Goal: Communication & Community: Answer question/provide support

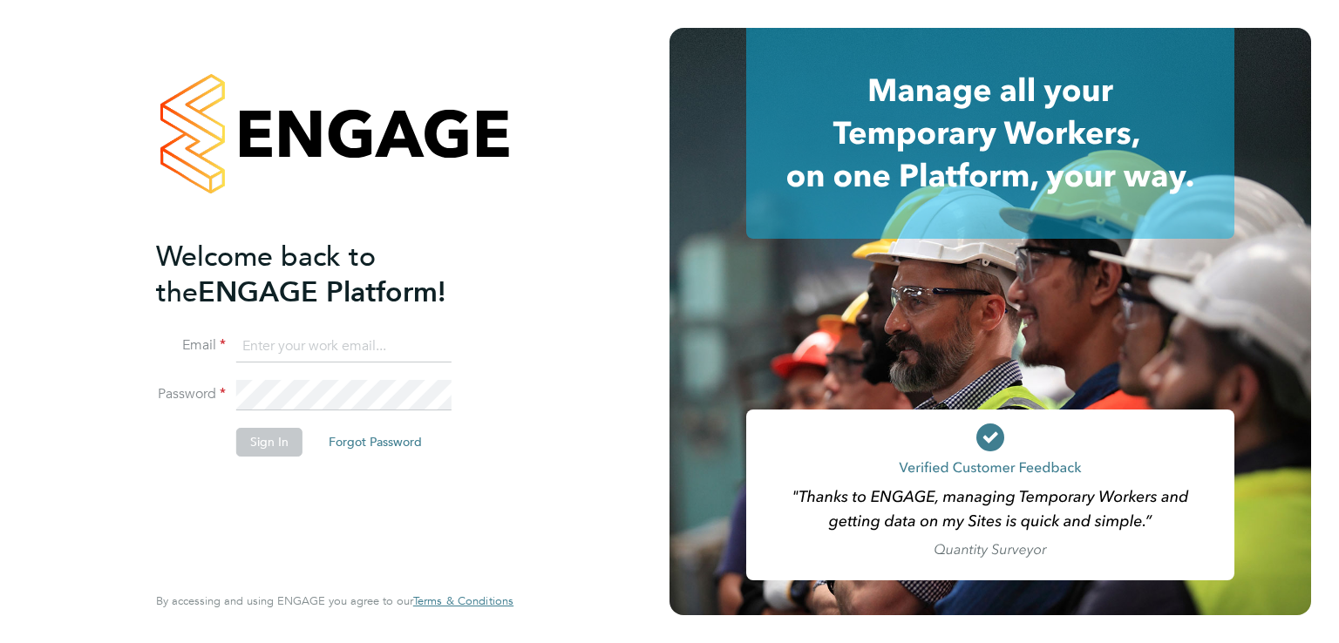
type input "luke.oneill@morganhunt.com"
click at [279, 437] on button "Sign In" at bounding box center [269, 442] width 66 height 28
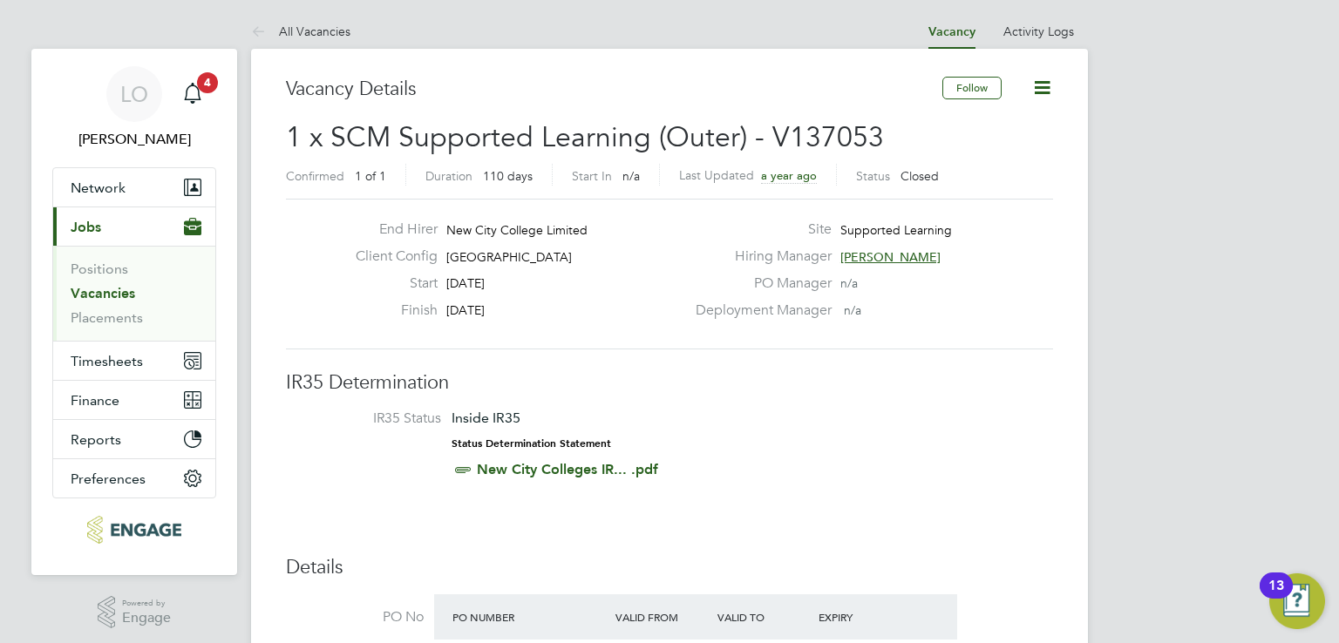
click at [597, 132] on span "1 x SCM Supported Learning (Outer) - V137053" at bounding box center [585, 137] width 598 height 34
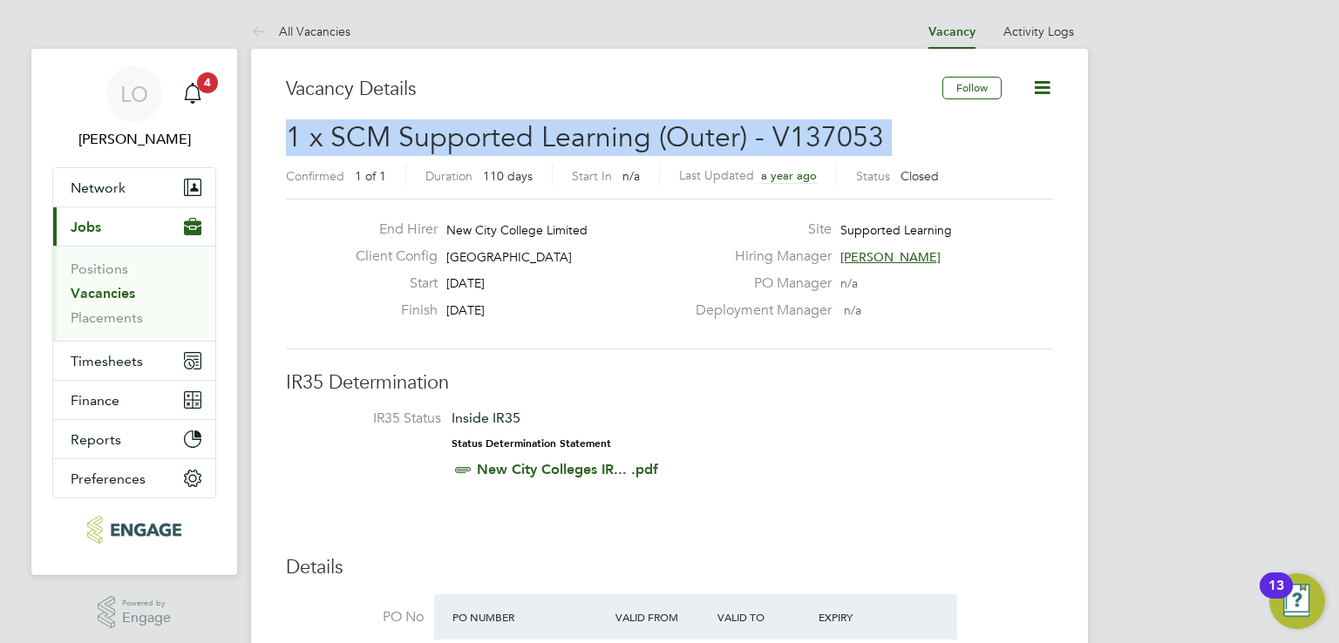
click at [597, 132] on span "1 x SCM Supported Learning (Outer) - V137053" at bounding box center [585, 137] width 598 height 34
drag, startPoint x: 943, startPoint y: 171, endPoint x: 258, endPoint y: 85, distance: 690.5
click at [584, 125] on span "1 x SCM Supported Learning (Outer) - V137053" at bounding box center [585, 137] width 598 height 34
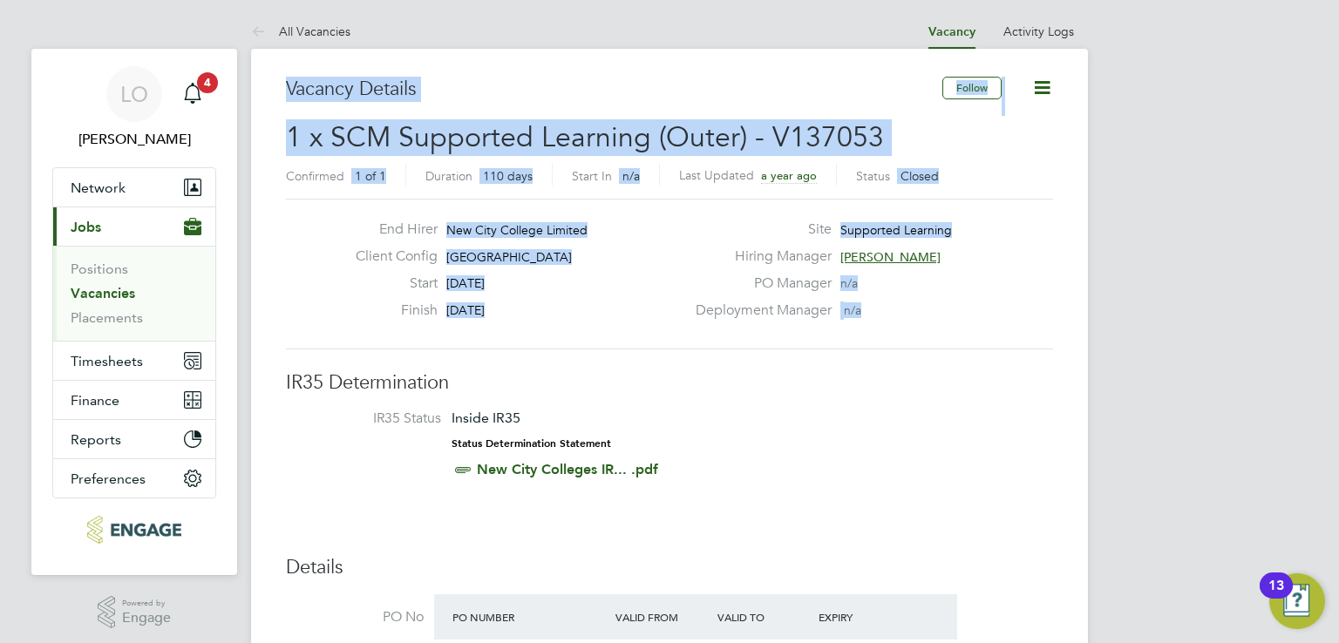
drag, startPoint x: 289, startPoint y: 85, endPoint x: 865, endPoint y: 317, distance: 620.6
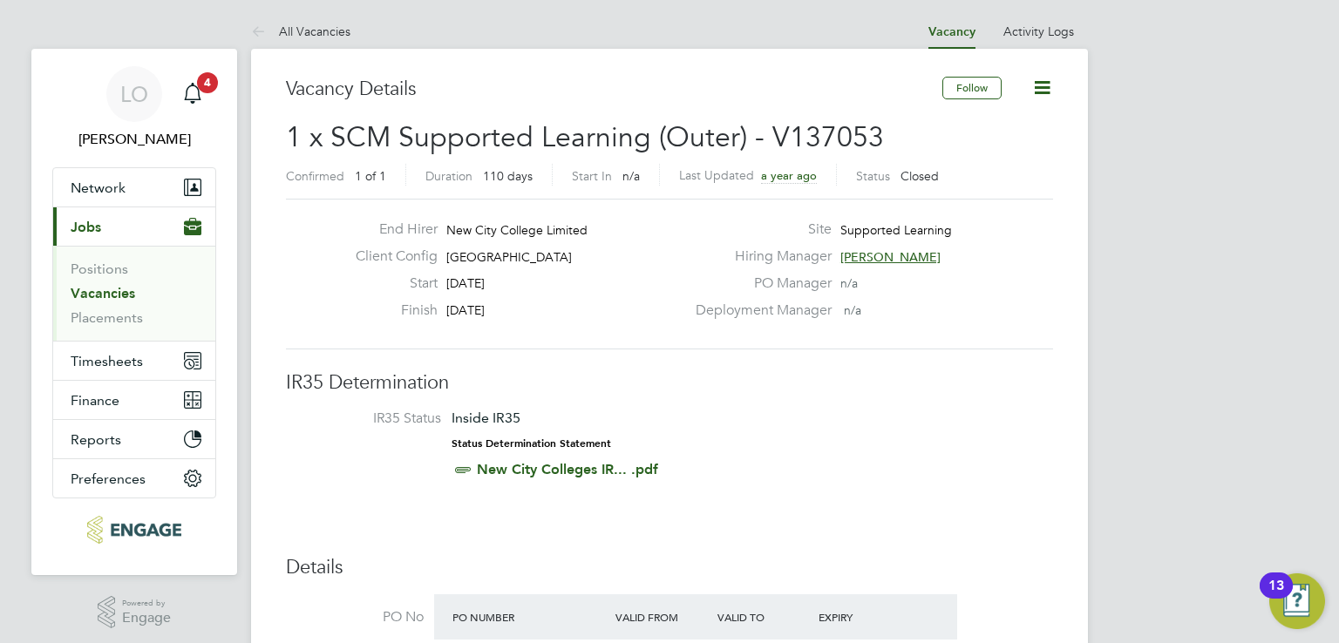
click at [865, 317] on div "Deployment Manager n/a" at bounding box center [872, 315] width 375 height 27
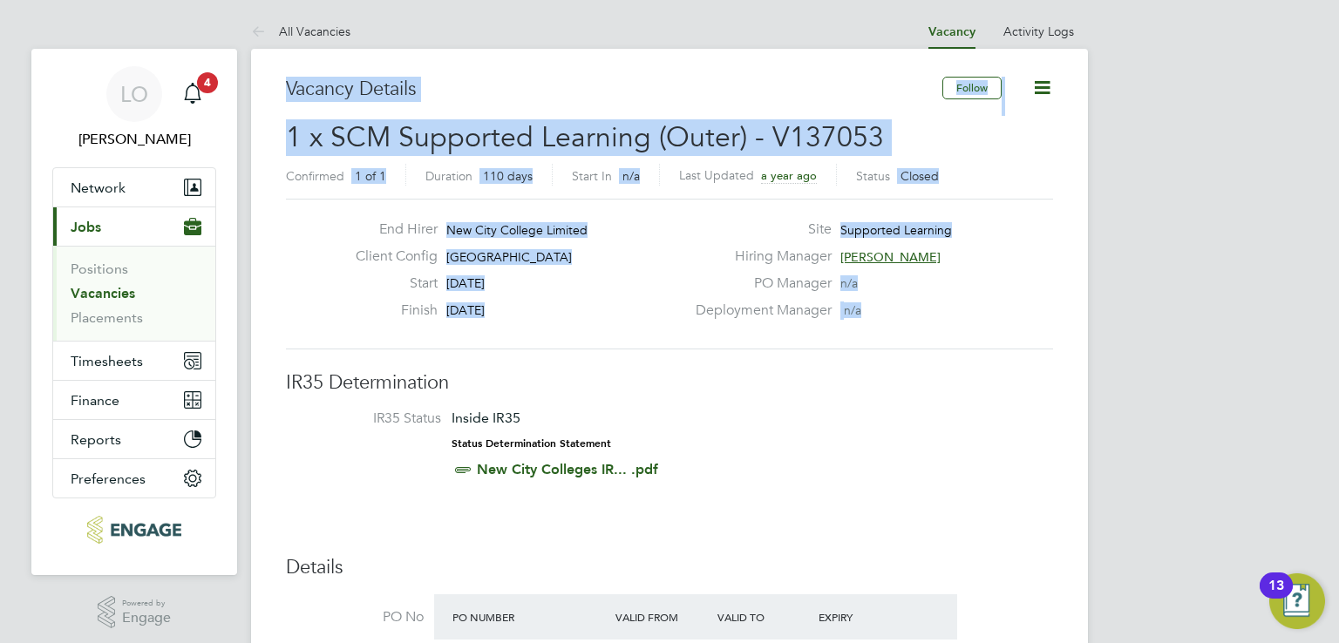
drag, startPoint x: 868, startPoint y: 312, endPoint x: 275, endPoint y: 82, distance: 635.8
drag, startPoint x: 452, startPoint y: 161, endPoint x: 874, endPoint y: 304, distance: 446.3
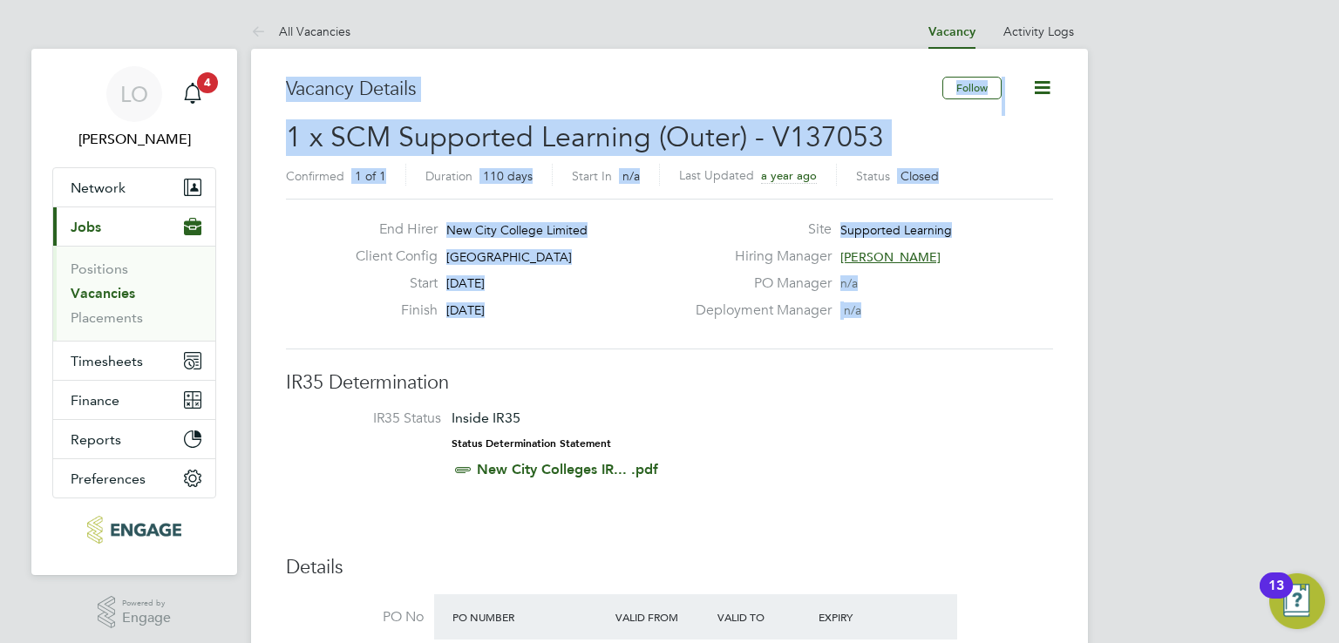
click at [874, 304] on div "Deployment Manager n/a" at bounding box center [872, 315] width 375 height 27
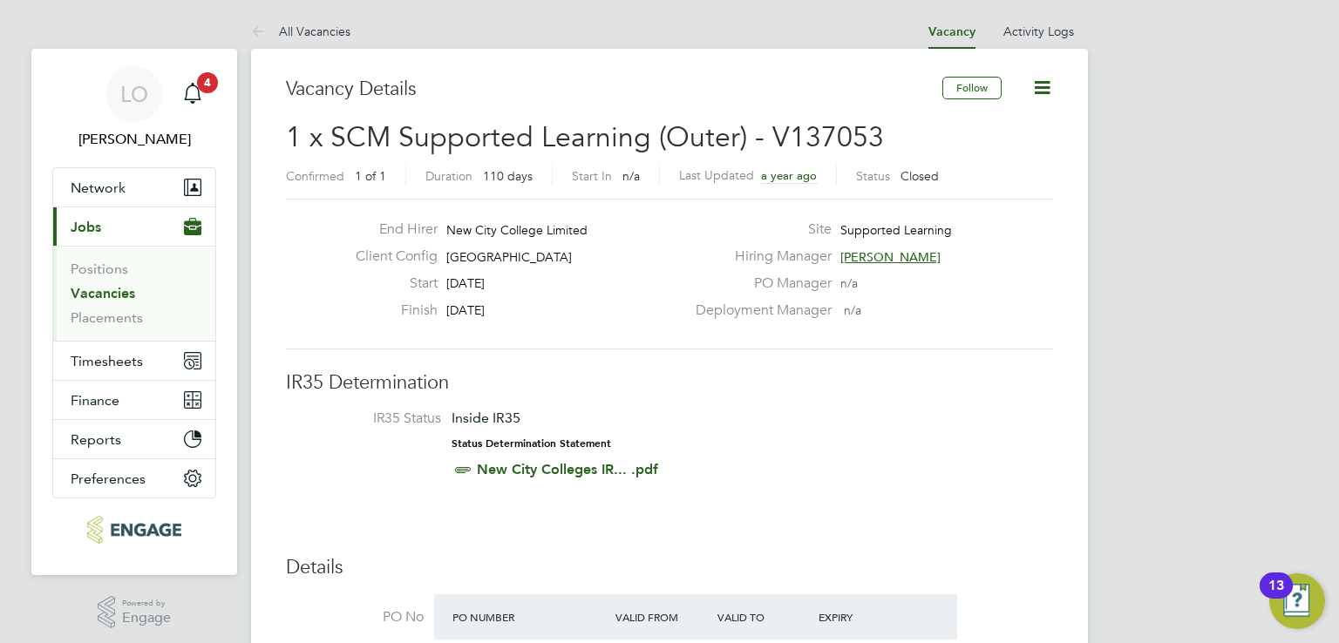
click at [511, 134] on span "1 x SCM Supported Learning (Outer) - V137053" at bounding box center [585, 137] width 598 height 34
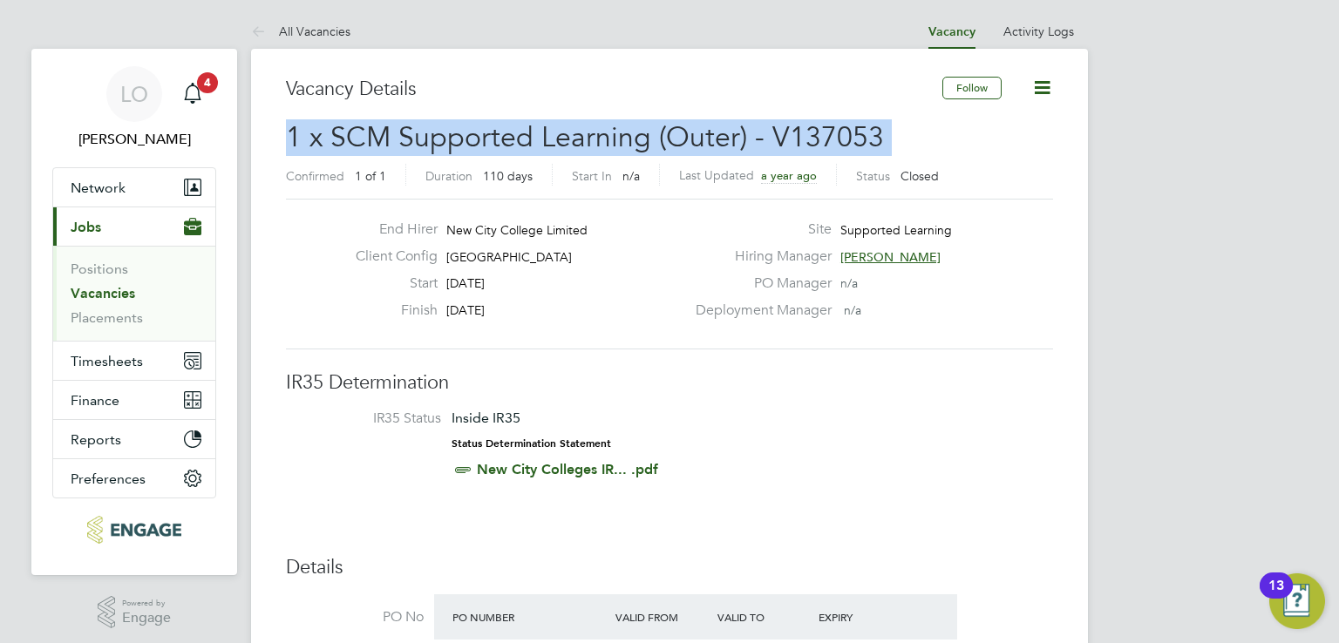
click at [511, 134] on span "1 x SCM Supported Learning (Outer) - V137053" at bounding box center [585, 137] width 598 height 34
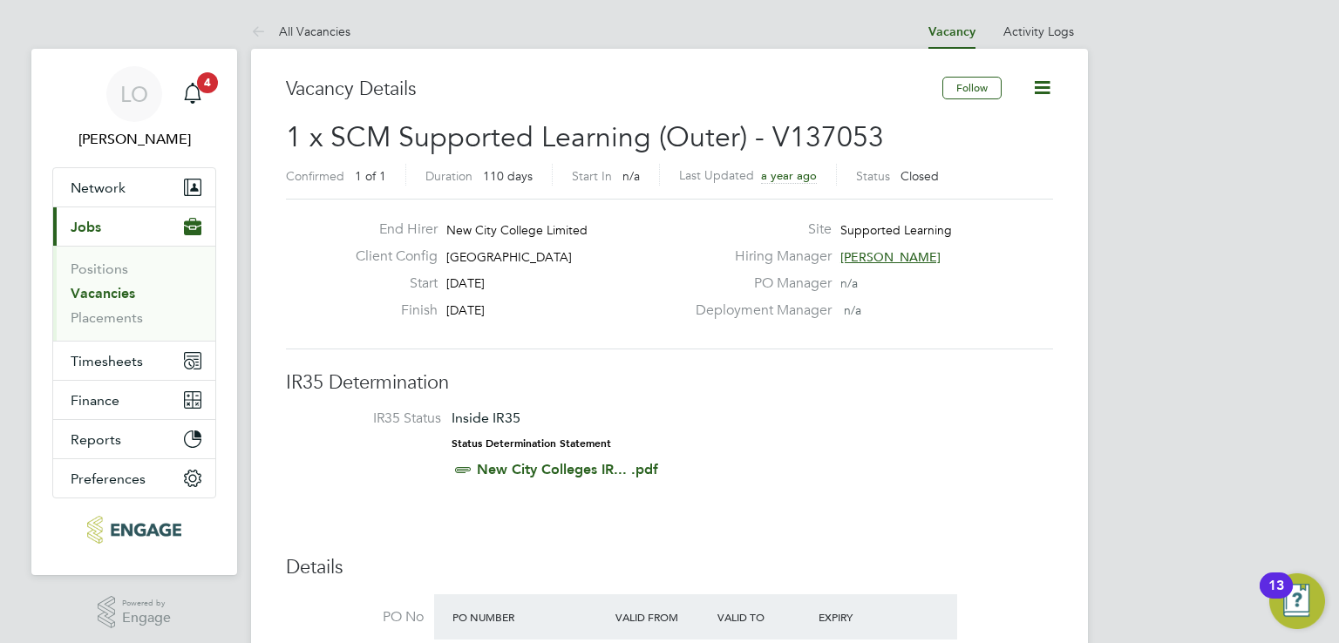
click at [575, 116] on div "Vacancy Details" at bounding box center [614, 98] width 656 height 43
click at [606, 140] on span "1 x SCM Supported Learning (Outer) - V137053" at bounding box center [585, 137] width 598 height 34
click at [606, 139] on span "1 x SCM Supported Learning (Outer) - V137053" at bounding box center [585, 137] width 598 height 34
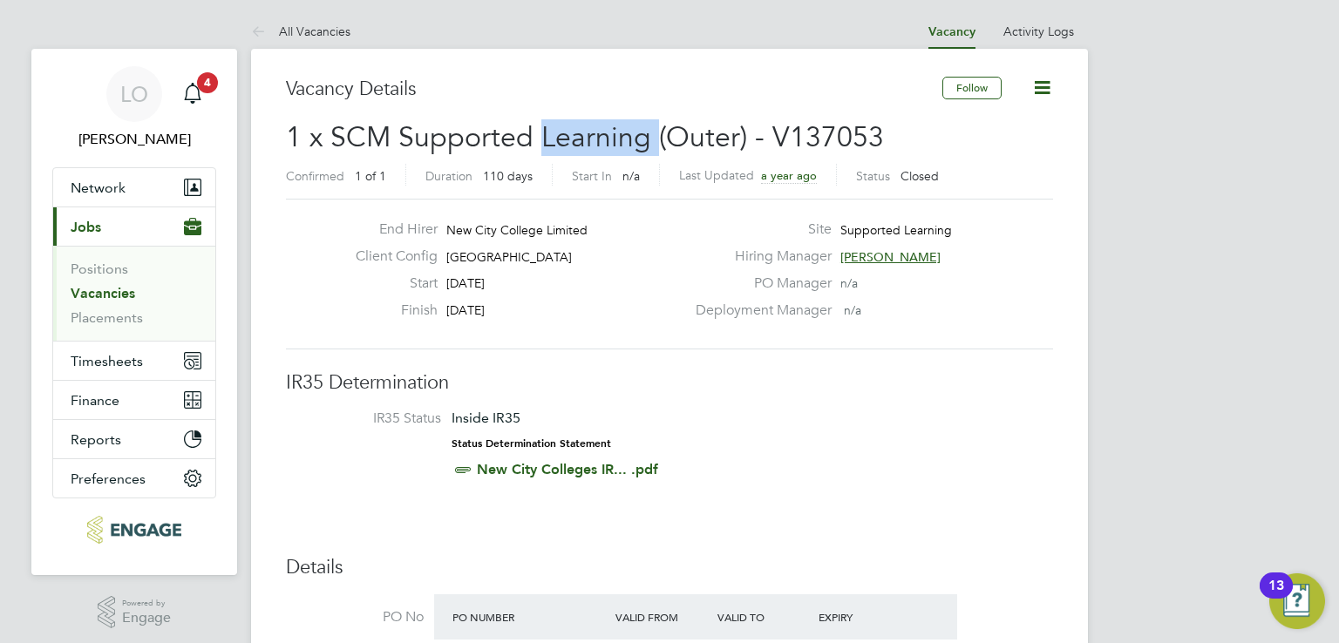
click at [605, 137] on span "1 x SCM Supported Learning (Outer) - V137053" at bounding box center [585, 137] width 598 height 34
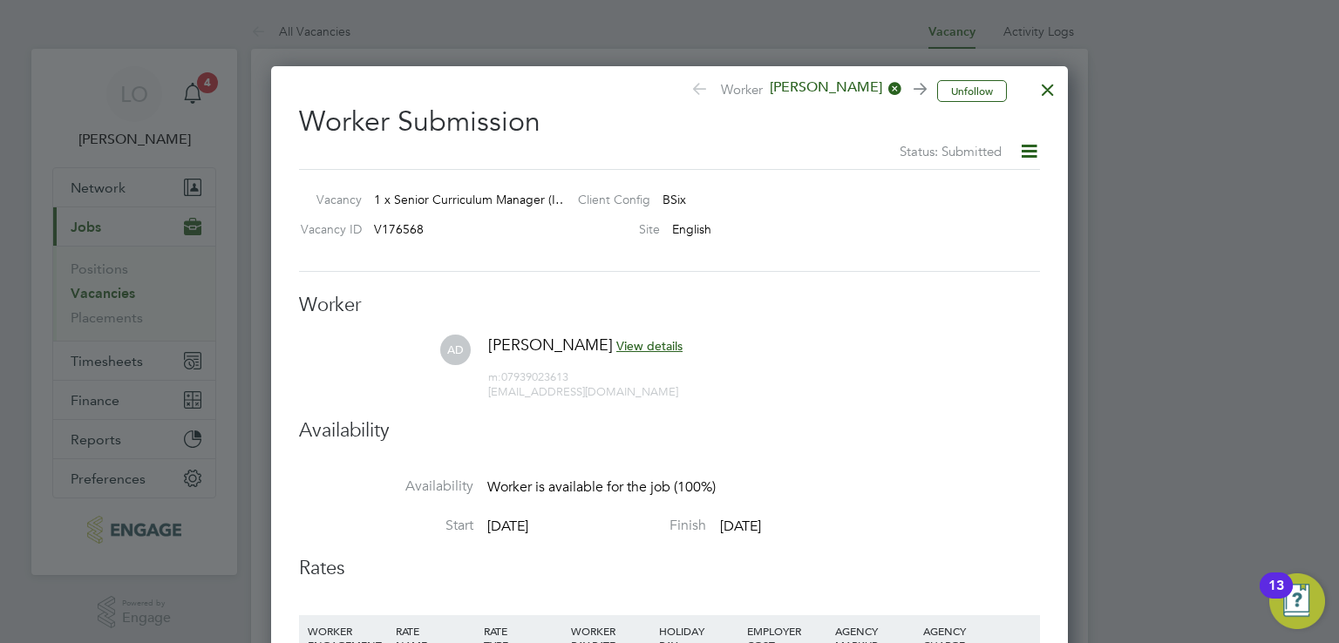
click at [1049, 90] on div at bounding box center [1047, 85] width 31 height 31
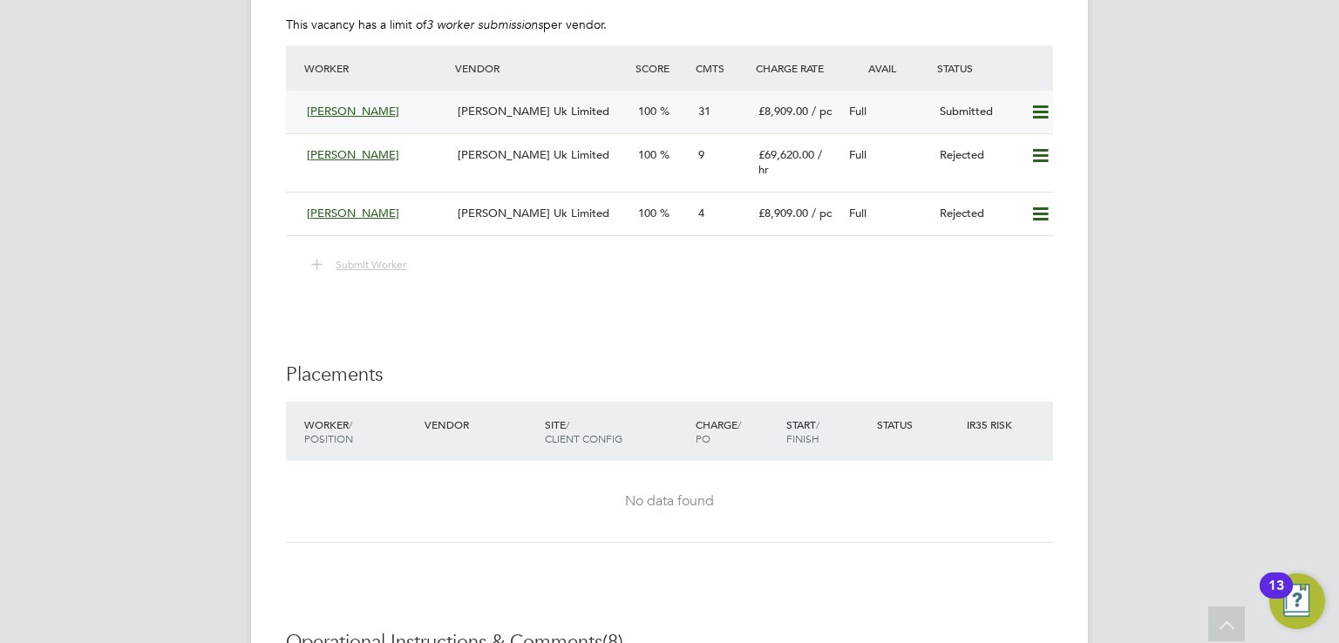
click at [507, 104] on span "[PERSON_NAME] Uk Limited" at bounding box center [534, 111] width 152 height 15
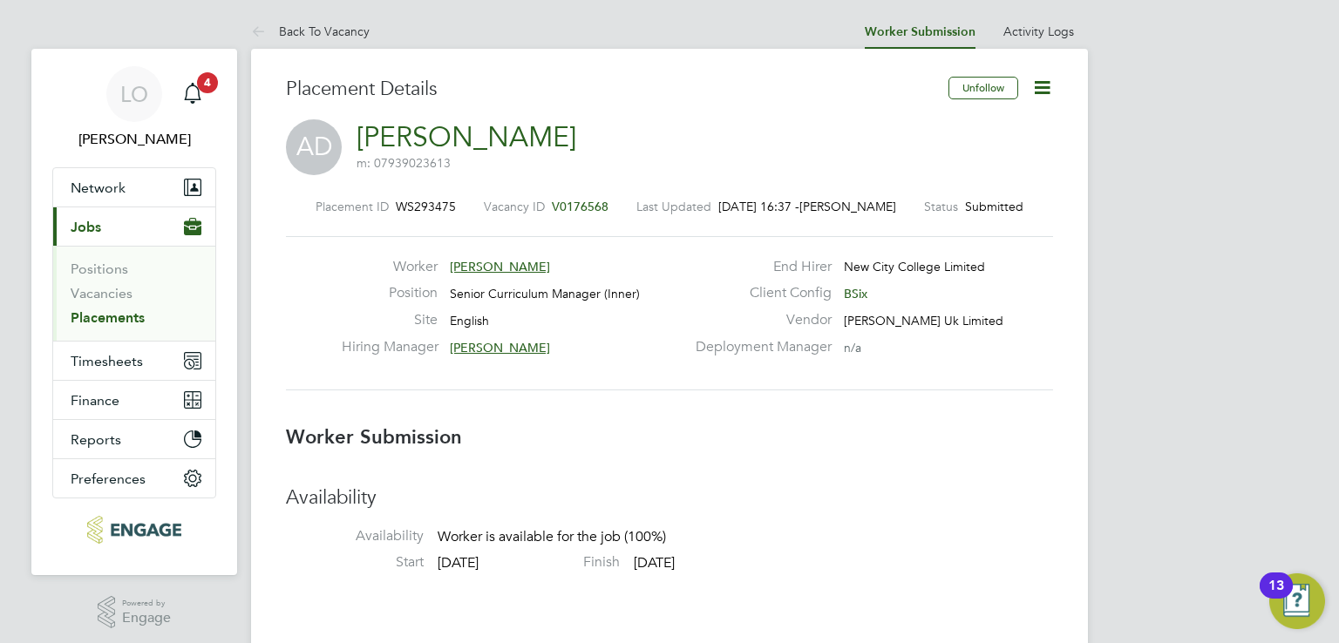
drag, startPoint x: 317, startPoint y: 200, endPoint x: 833, endPoint y: 350, distance: 537.4
click at [833, 350] on div "Placement ID WS293475 Vacancy ID V0176568 Last Updated [DATE] 16:37 - [PERSON_N…" at bounding box center [669, 295] width 767 height 234
click at [833, 347] on div "Deployment Manager n/a" at bounding box center [872, 351] width 375 height 27
click at [902, 317] on span "[PERSON_NAME] Uk Limited" at bounding box center [924, 321] width 160 height 16
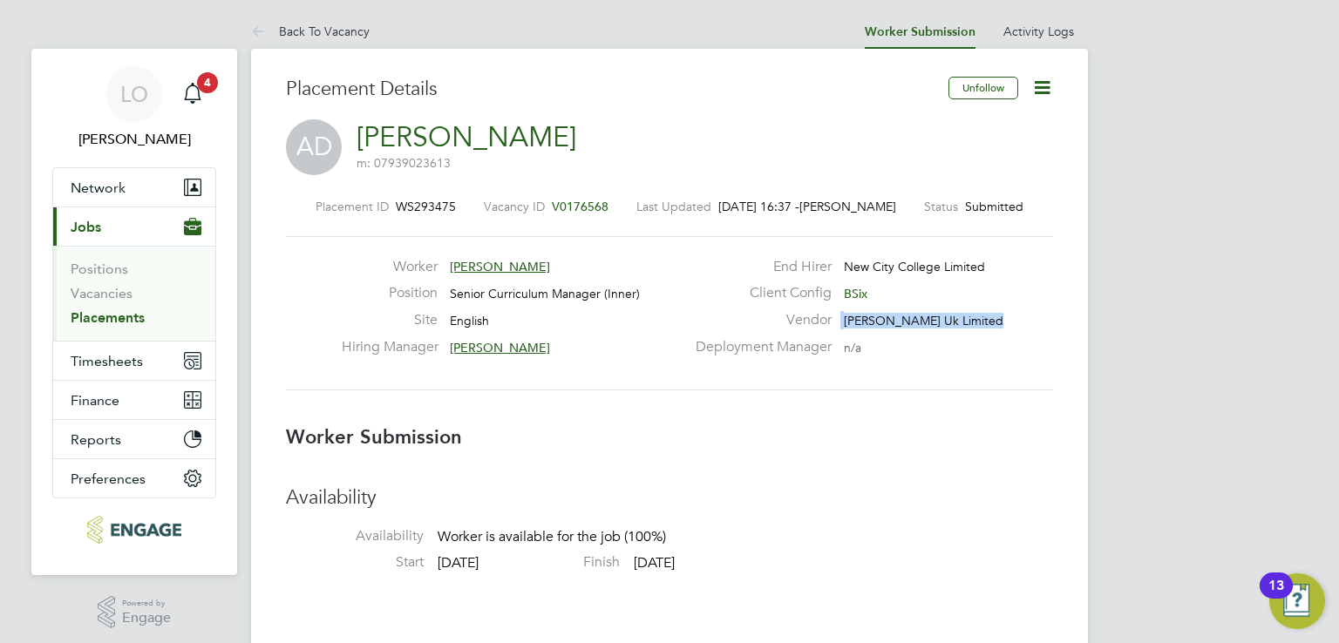
click at [902, 317] on span "[PERSON_NAME] Uk Limited" at bounding box center [924, 321] width 160 height 16
click at [917, 252] on div "Worker [PERSON_NAME] Position Senior Curriculum Manager (Inner) Site English Hi…" at bounding box center [669, 313] width 767 height 154
click at [916, 261] on span "New City College Limited" at bounding box center [914, 267] width 141 height 16
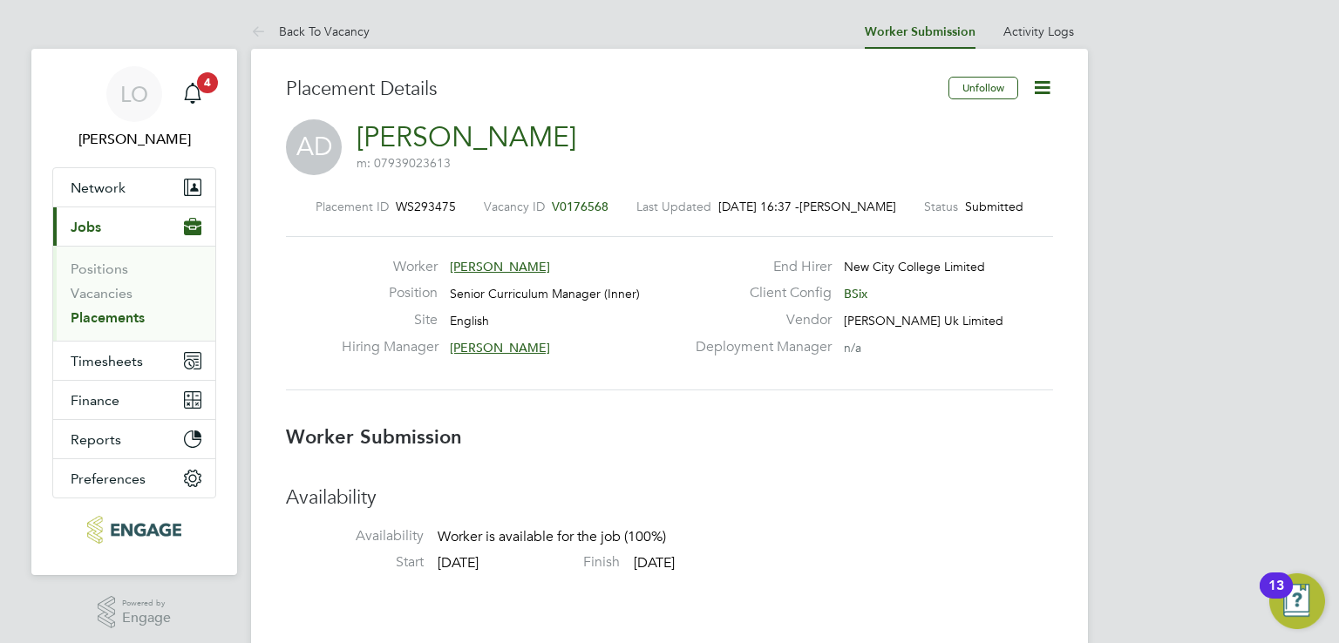
click at [934, 343] on div "Deployment Manager n/a" at bounding box center [872, 351] width 375 height 27
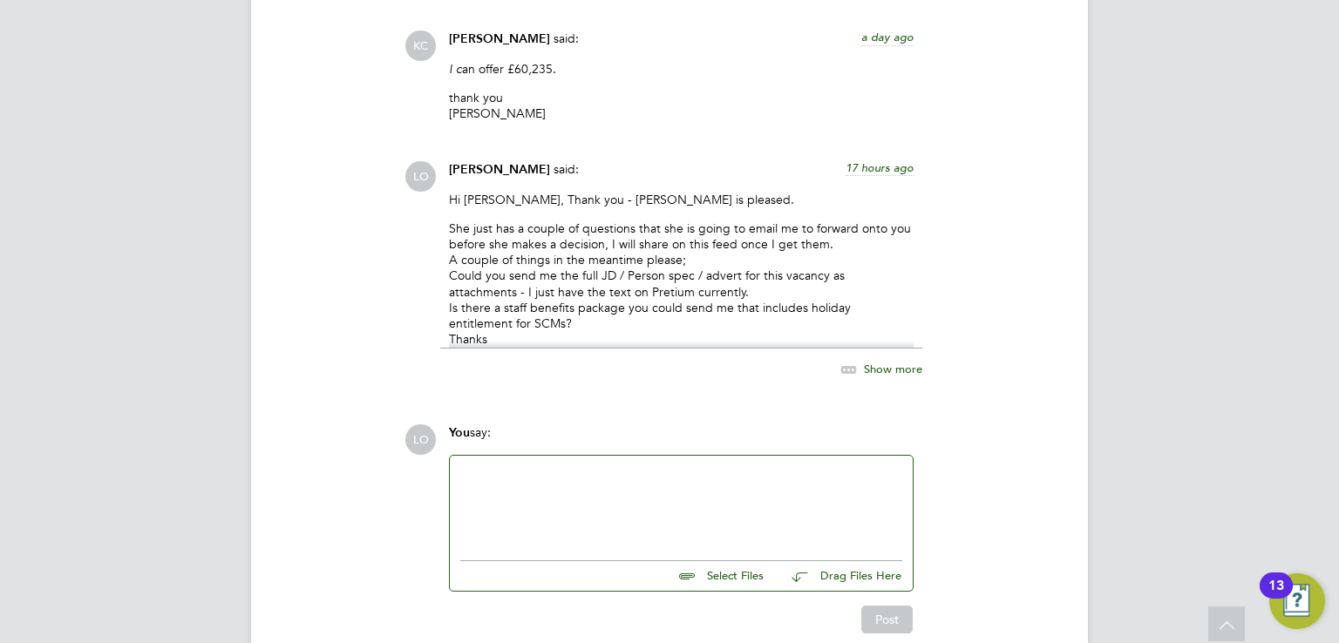
click at [544, 466] on div at bounding box center [681, 503] width 442 height 75
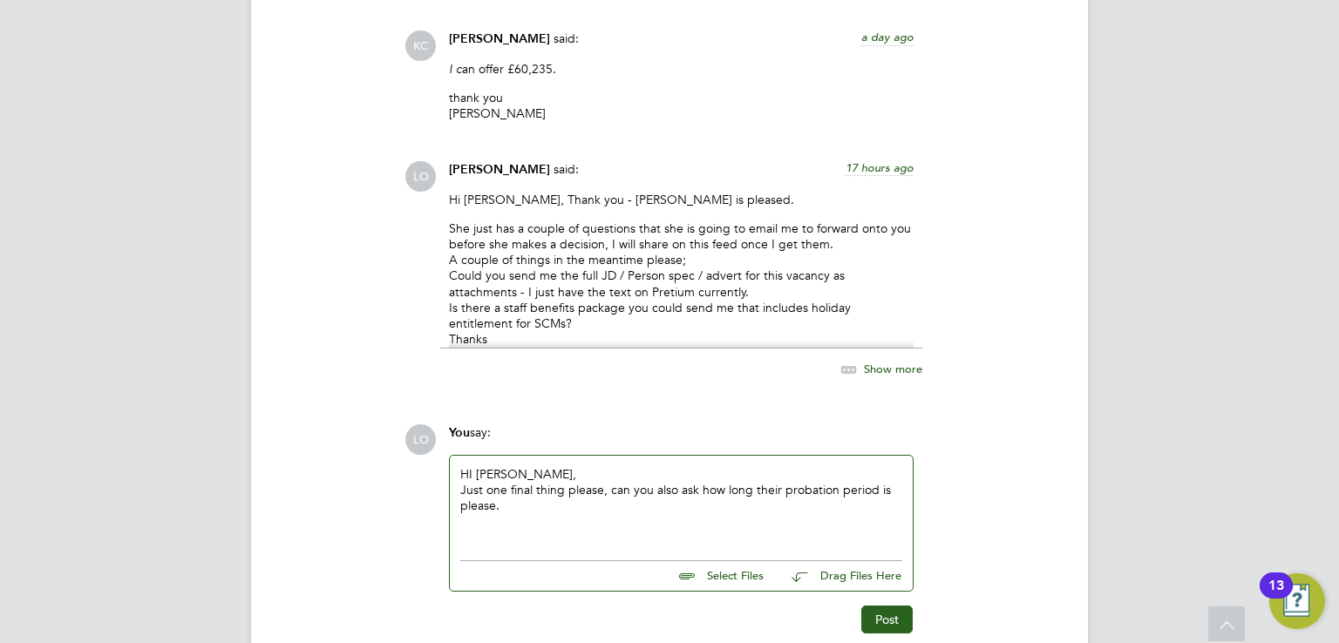
click at [527, 456] on div "HI [PERSON_NAME], Just one final thing please, can you also ask how long their …" at bounding box center [681, 504] width 463 height 96
click at [547, 466] on div "HI [PERSON_NAME], Just one final thing please, can you also ask how long their …" at bounding box center [681, 503] width 442 height 75
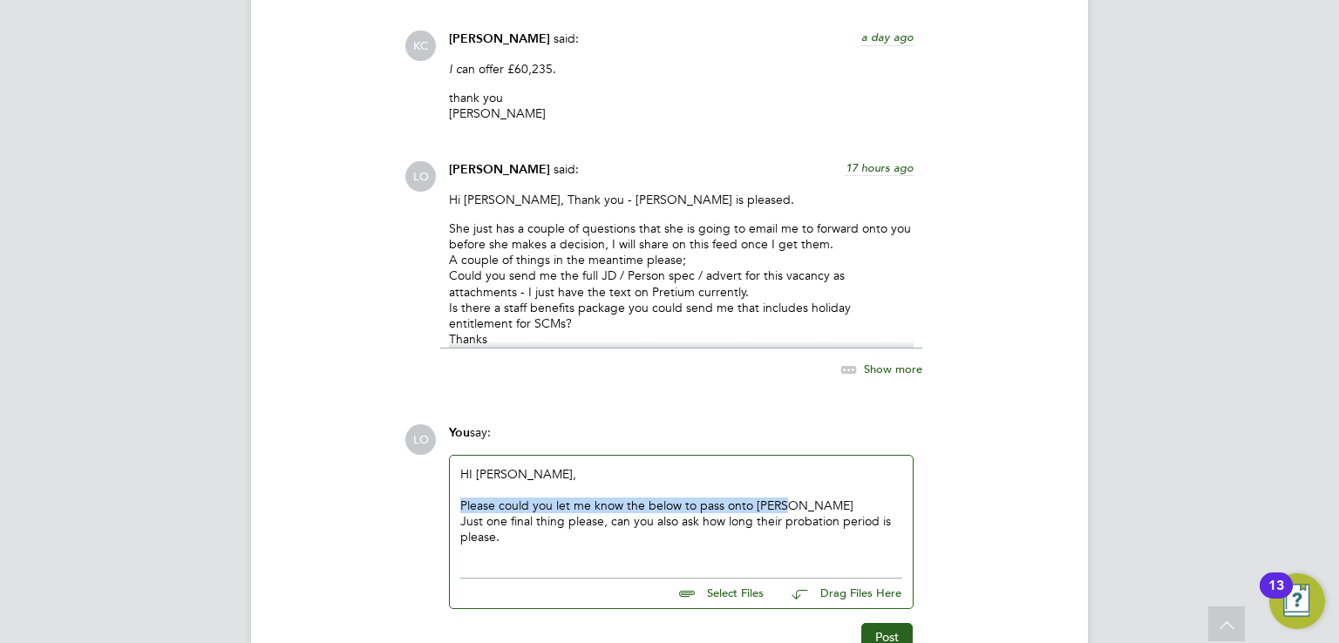
drag, startPoint x: 462, startPoint y: 426, endPoint x: 812, endPoint y: 420, distance: 350.5
click at [812, 498] on div "Please could you let me know the below to pass onto [PERSON_NAME] Just one fina…" at bounding box center [681, 522] width 442 height 48
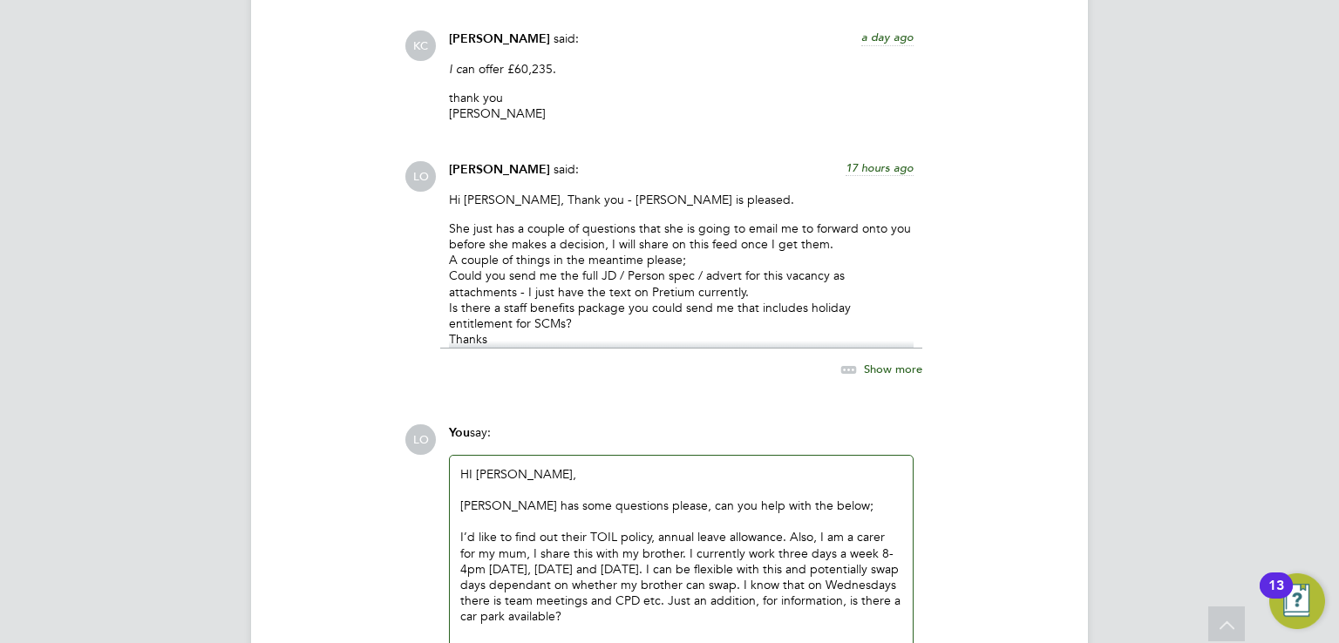
scroll to position [6482, 0]
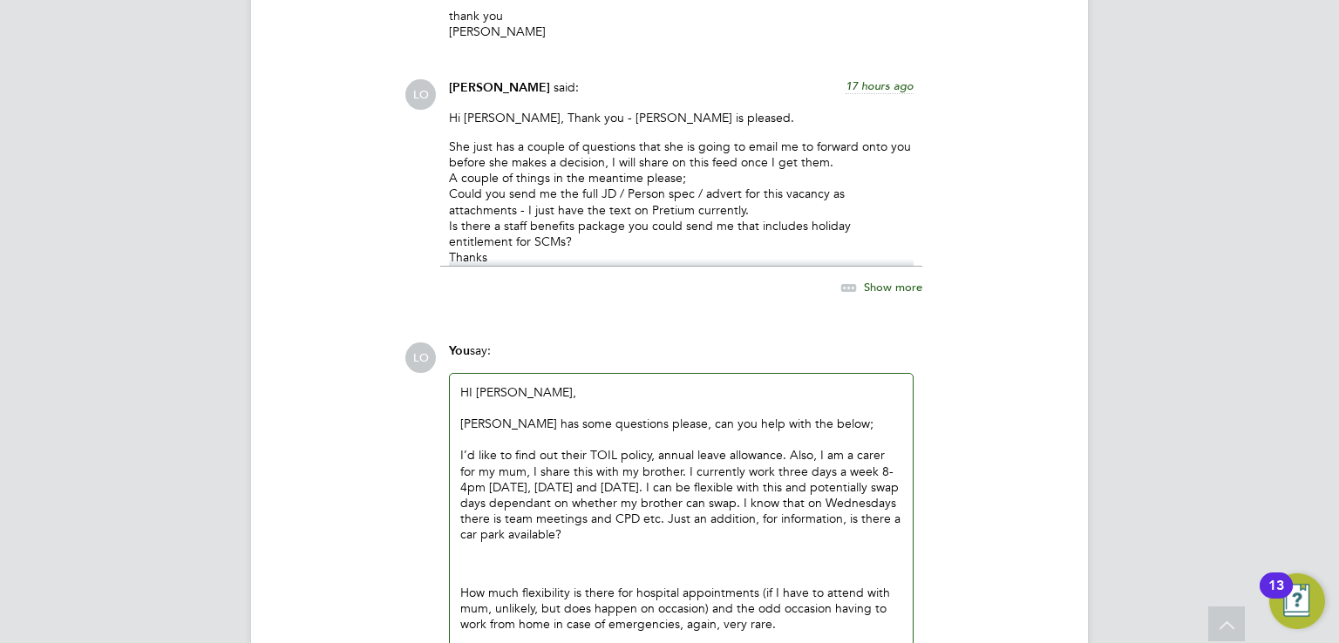
click at [524, 431] on div at bounding box center [681, 439] width 442 height 16
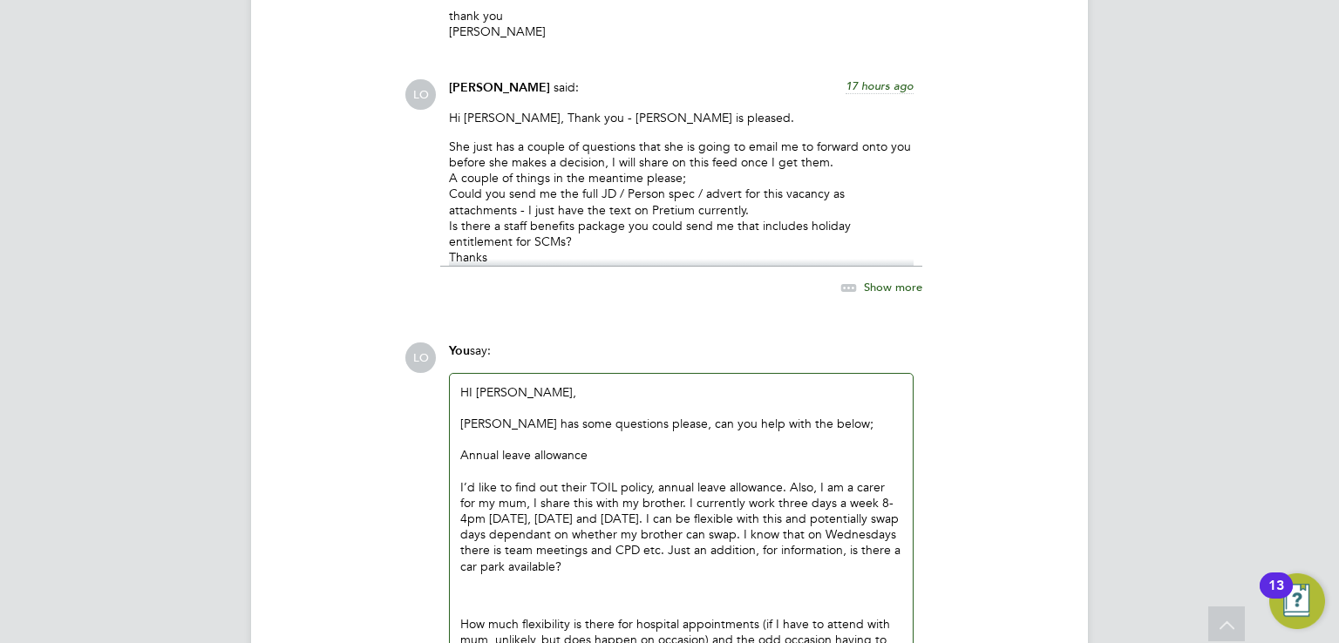
drag, startPoint x: 509, startPoint y: 309, endPoint x: 526, endPoint y: 313, distance: 18.0
click at [513, 384] on div "HI [PERSON_NAME] has some questions please, can you help with the below; Annual…" at bounding box center [681, 591] width 442 height 414
click at [472, 384] on div "HI [PERSON_NAME], [PERSON_NAME] has some questions please, can you help with th…" at bounding box center [681, 591] width 442 height 414
drag, startPoint x: 588, startPoint y: 405, endPoint x: 450, endPoint y: 405, distance: 137.7
click at [450, 405] on div "Hi [PERSON_NAME], [PERSON_NAME] has some questions please, can you help with th…" at bounding box center [681, 598] width 463 height 448
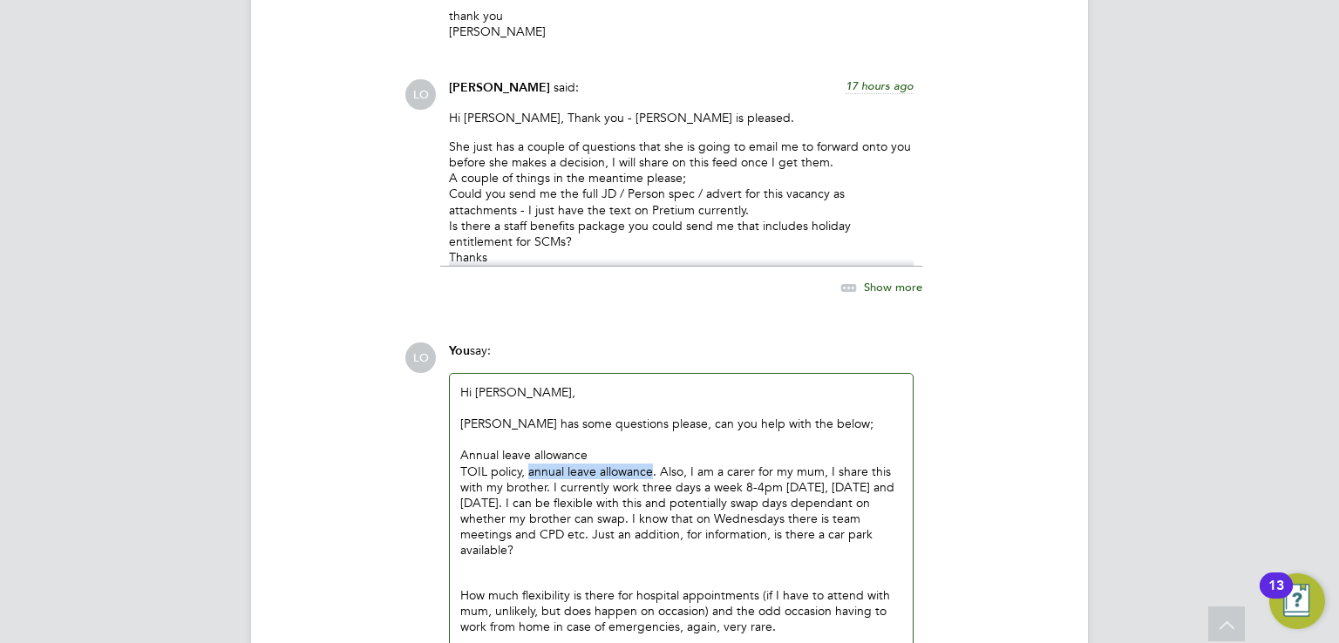
drag, startPoint x: 526, startPoint y: 389, endPoint x: 654, endPoint y: 391, distance: 127.3
click at [654, 464] on div "TOIL policy, annual leave allowance. Also, I am a carer for my mum, I share thi…" at bounding box center [681, 511] width 442 height 95
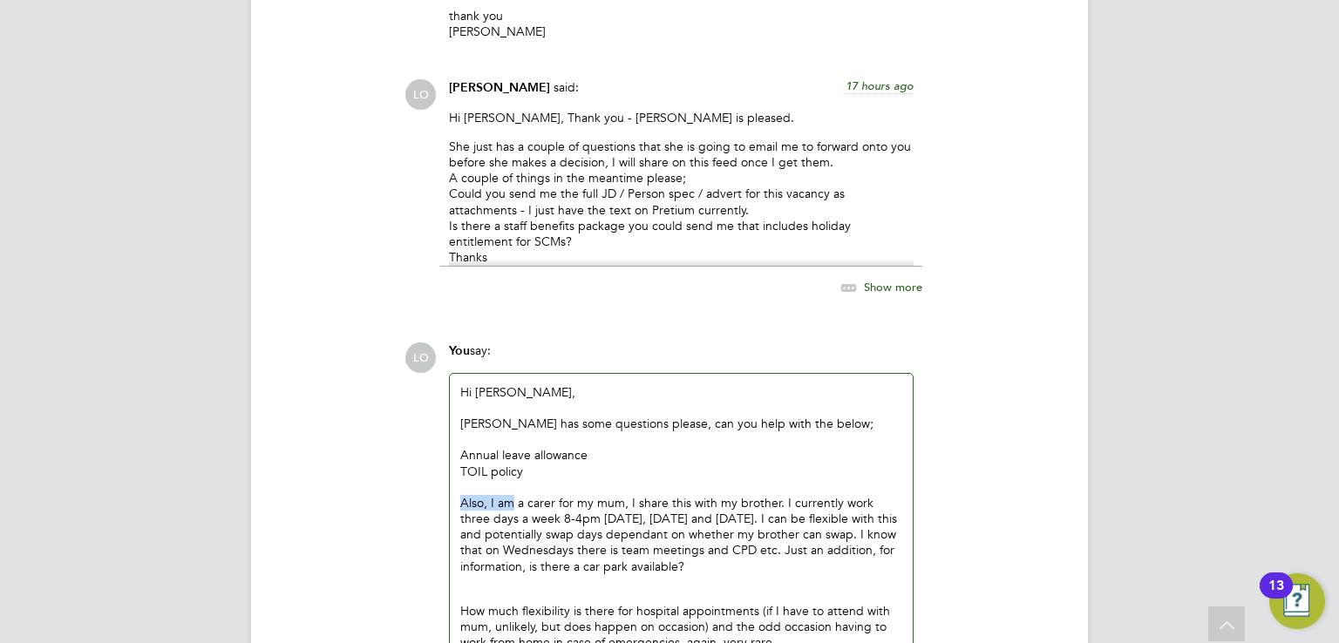
drag, startPoint x: 515, startPoint y: 423, endPoint x: 460, endPoint y: 420, distance: 55.0
click at [460, 495] on div "Also, I am a carer for my mum, I share this with my brother. I currently work t…" at bounding box center [681, 534] width 442 height 79
click at [572, 495] on div "She is a carer for my mum, I share this with my brother. I currently work three…" at bounding box center [681, 534] width 442 height 79
click at [615, 495] on div "She is a carer for her mum, I share this with my brother. I currently work thre…" at bounding box center [681, 534] width 442 height 79
click at [694, 495] on div "She is a carer for her mum, which she share this with my brother. I currently w…" at bounding box center [681, 534] width 442 height 79
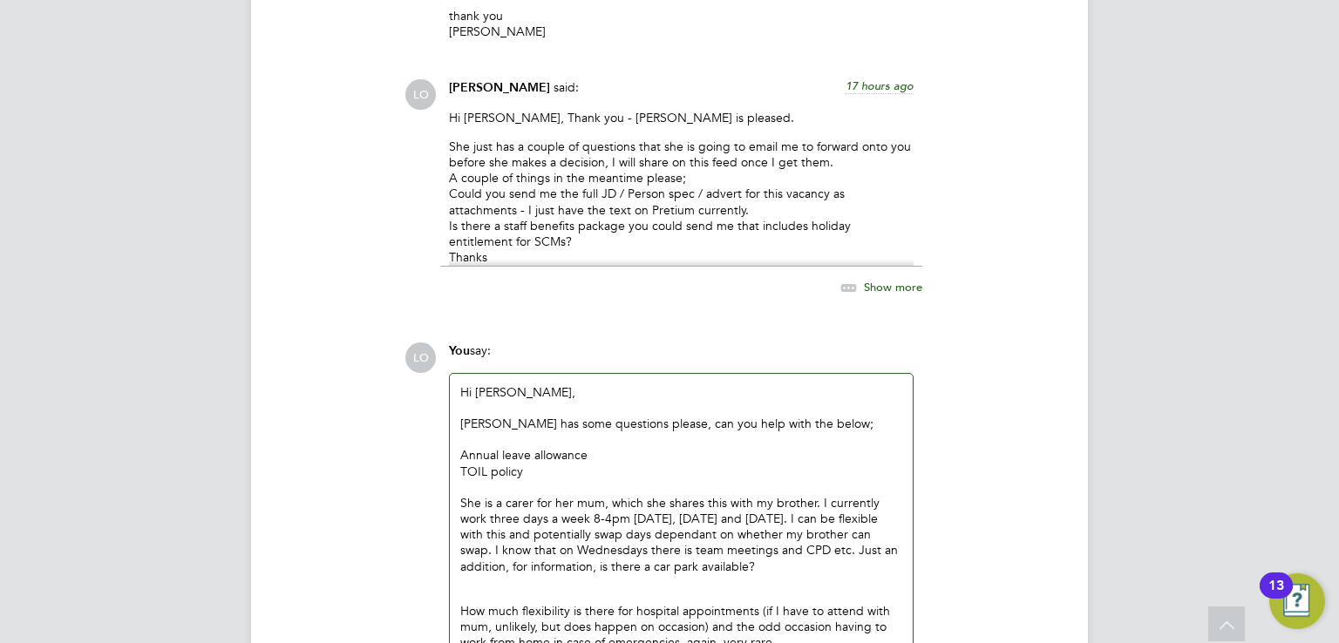
click at [723, 495] on div "She is a carer for her mum, which she shares this with my brother. I currently …" at bounding box center [681, 534] width 442 height 79
click at [797, 495] on div "She is a carer for her mum, which she shares with her brother. I currently work…" at bounding box center [681, 534] width 442 height 79
click at [896, 495] on div "She is a carer for her mum, which she shares with her brother. She currently wo…" at bounding box center [681, 534] width 442 height 79
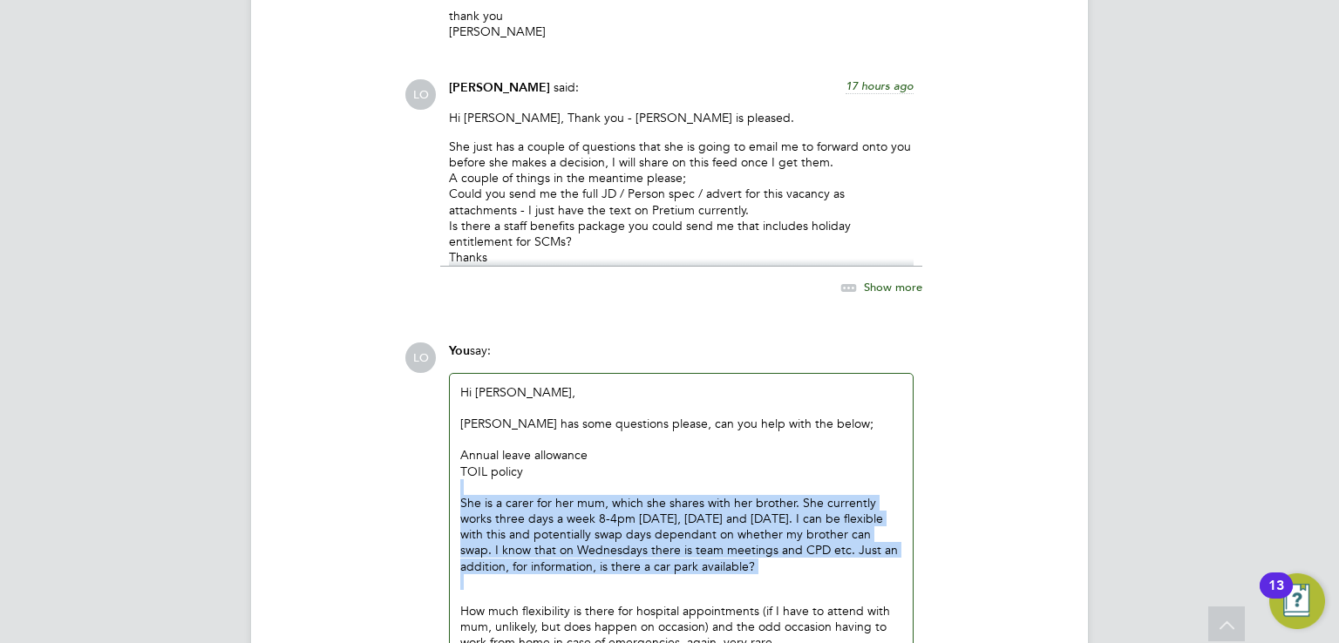
drag, startPoint x: 467, startPoint y: 407, endPoint x: 503, endPoint y: 503, distance: 102.3
click at [503, 503] on div "Hi [PERSON_NAME], [PERSON_NAME] has some questions please, can you help with th…" at bounding box center [681, 584] width 442 height 401
click at [503, 574] on p at bounding box center [681, 582] width 442 height 16
drag, startPoint x: 464, startPoint y: 405, endPoint x: 499, endPoint y: 507, distance: 107.8
click at [499, 507] on div "Hi [PERSON_NAME], [PERSON_NAME] has some questions please, can you help with th…" at bounding box center [681, 584] width 442 height 401
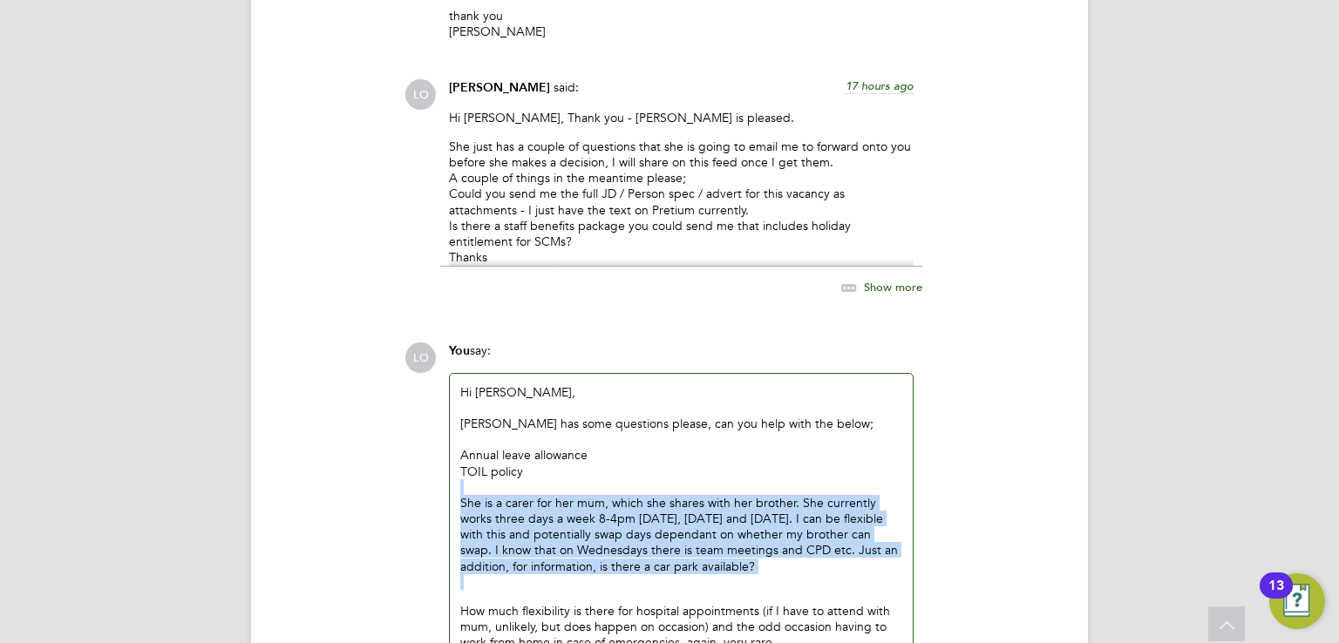
click at [499, 574] on p at bounding box center [681, 582] width 442 height 16
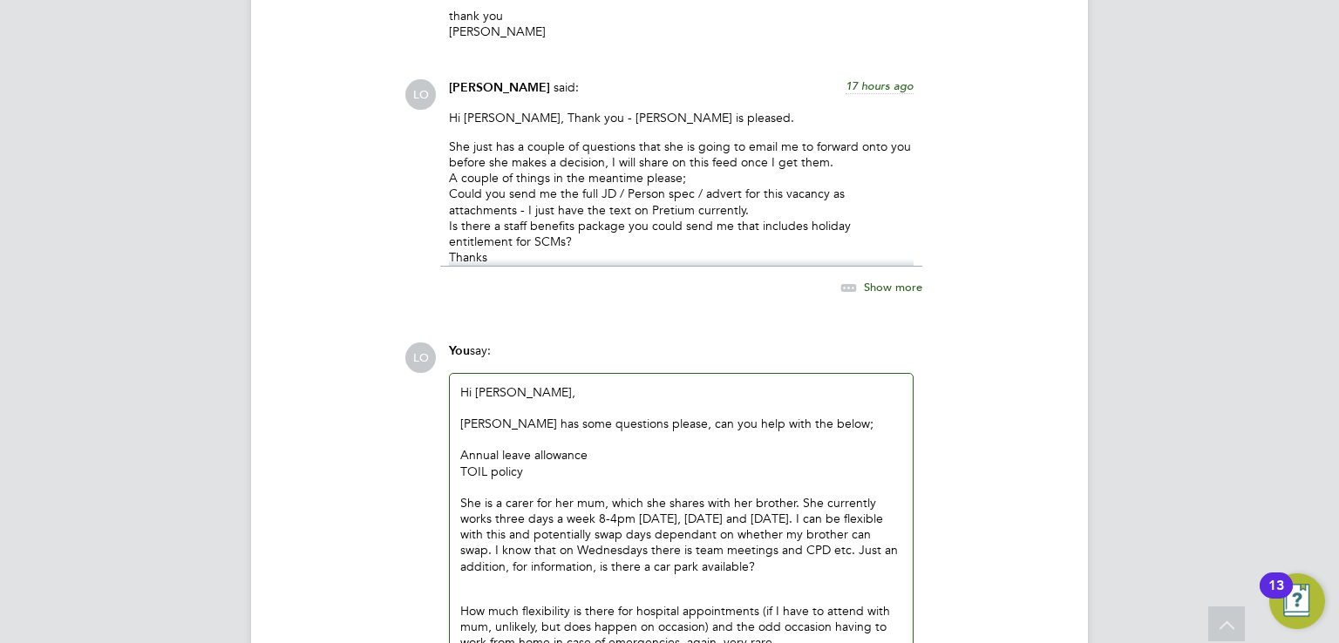
click at [798, 495] on div "She is a carer for her mum, which she shares with her brother. She currently wo…" at bounding box center [681, 534] width 442 height 79
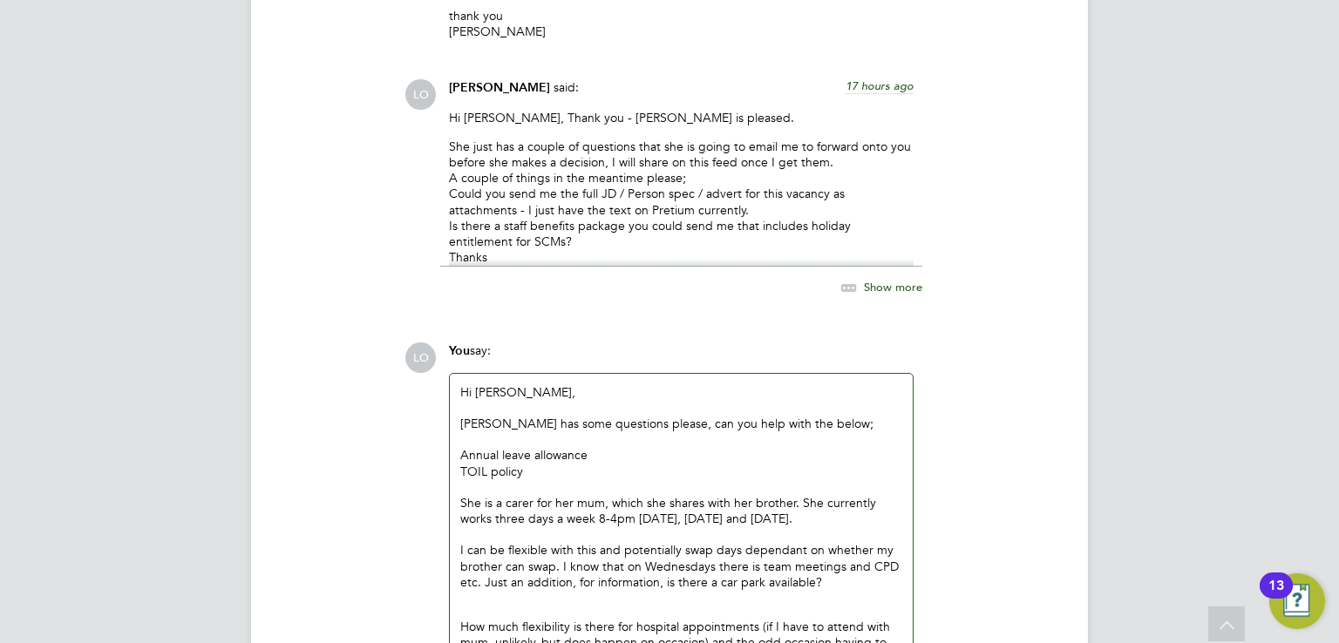
click at [479, 526] on div at bounding box center [681, 534] width 442 height 16
click at [579, 526] on div at bounding box center [681, 534] width 442 height 16
click at [471, 542] on div "I can be flexible with this and potentially swap days dependant on whether my b…" at bounding box center [681, 566] width 442 height 48
click at [467, 542] on div "I can be flexible with this and potentially swap days dependant on whether my b…" at bounding box center [681, 566] width 442 height 48
drag, startPoint x: 758, startPoint y: 472, endPoint x: 586, endPoint y: 486, distance: 173.2
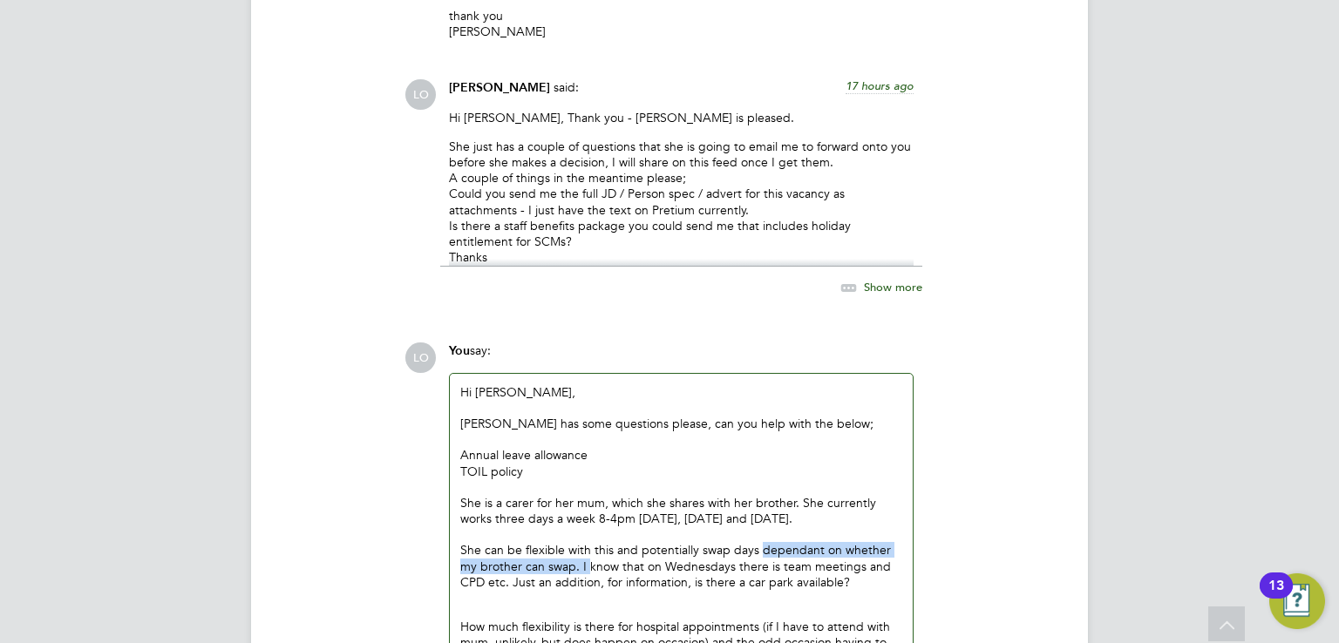
click at [586, 542] on div "She can be flexible with this and potentially swap days dependant on whether my…" at bounding box center [681, 566] width 442 height 48
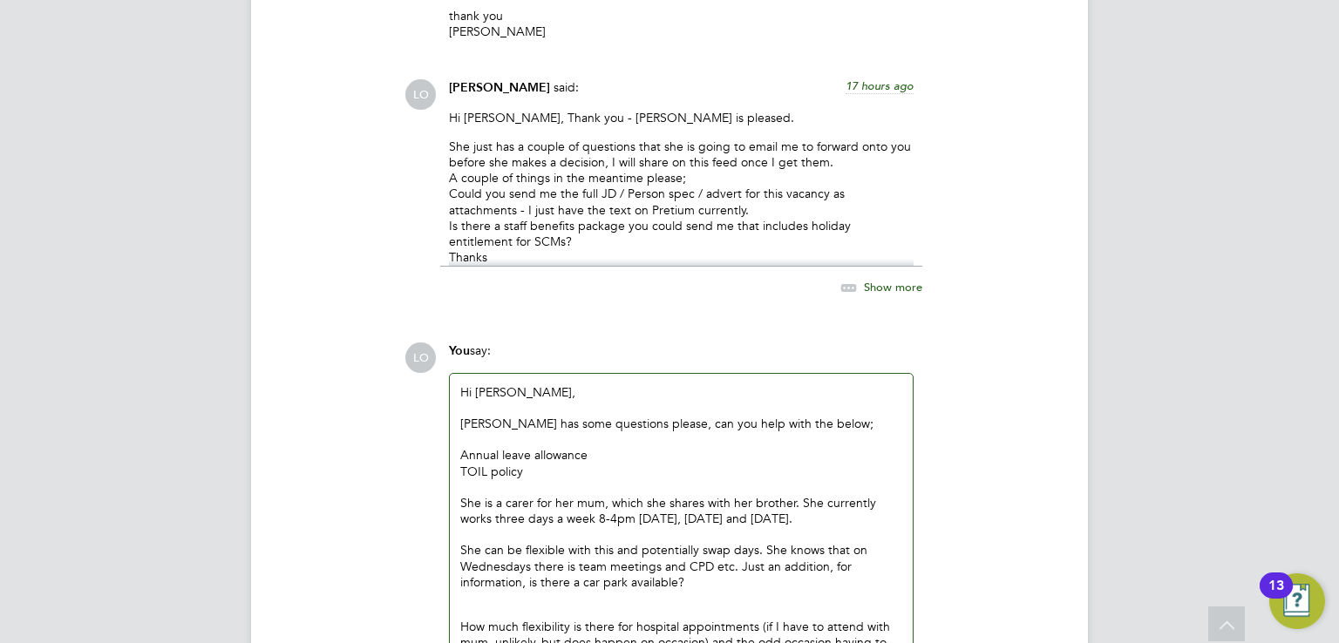
click at [723, 542] on div "She can be flexible with this and potentially swap days. She knows that on Wedn…" at bounding box center [681, 566] width 442 height 48
click at [734, 542] on div "She can be flexible with this and potentially swap days. She knows that on Wedn…" at bounding box center [681, 566] width 442 height 48
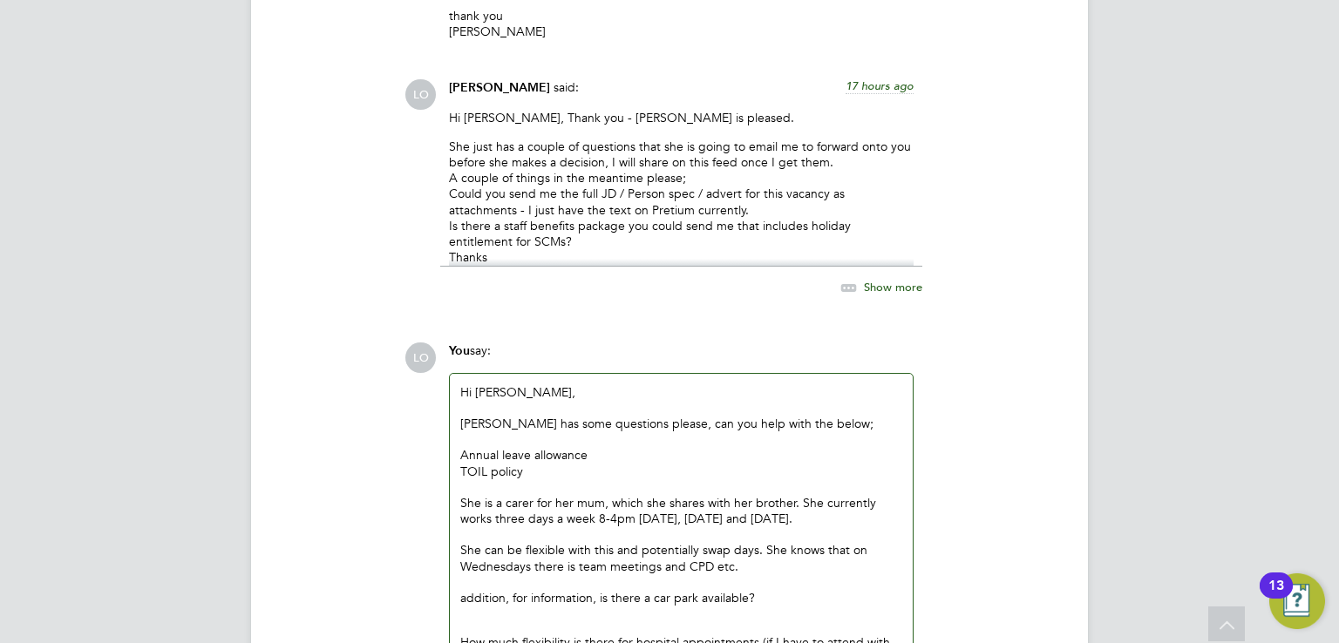
click at [760, 542] on div "She can be flexible with this and potentially swap days. She knows that on Wedn…" at bounding box center [681, 557] width 442 height 31
click at [812, 495] on div "She is a carer for her mum, which she shares with her brother. She currently wo…" at bounding box center [681, 510] width 442 height 31
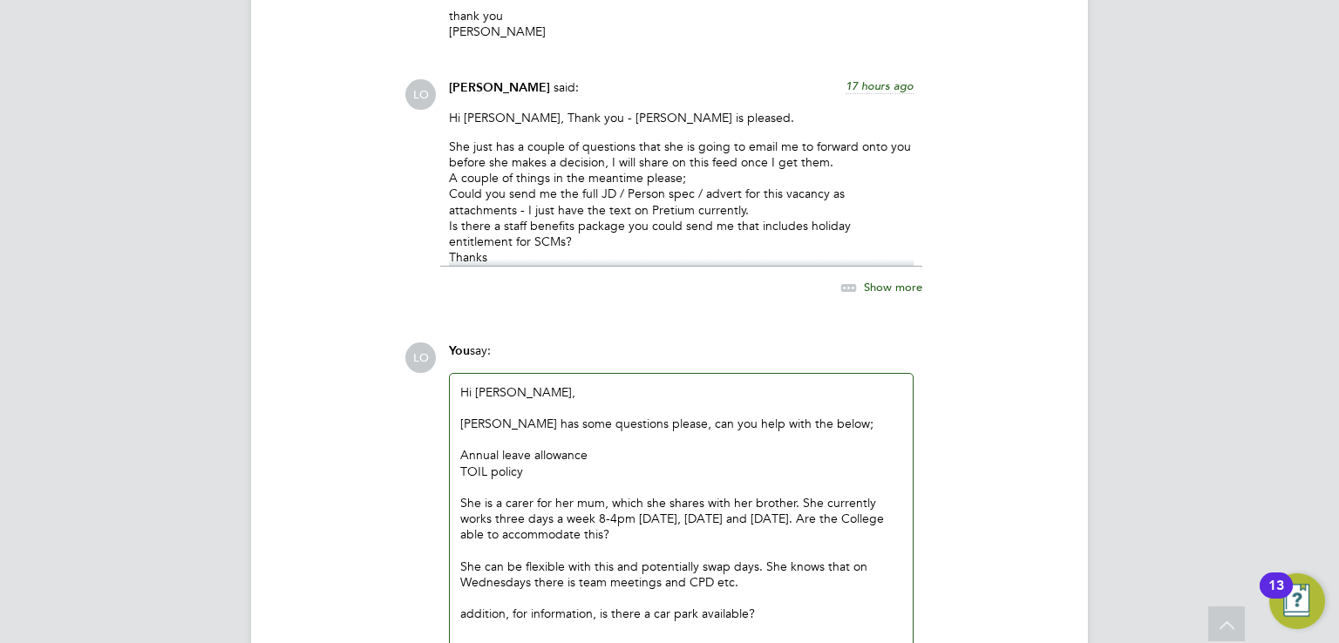
drag, startPoint x: 462, startPoint y: 534, endPoint x: 791, endPoint y: 537, distance: 328.6
click at [791, 606] on div "addition, for information, is there a car park available?" at bounding box center [681, 614] width 442 height 16
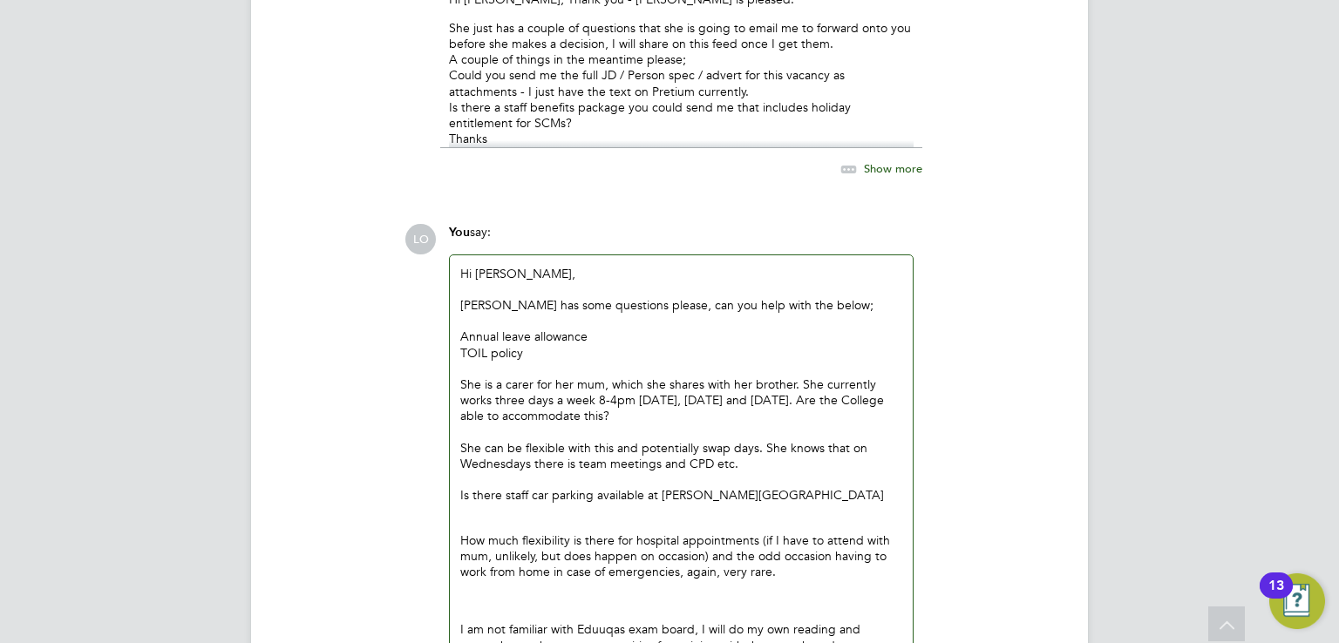
scroll to position [6656, 0]
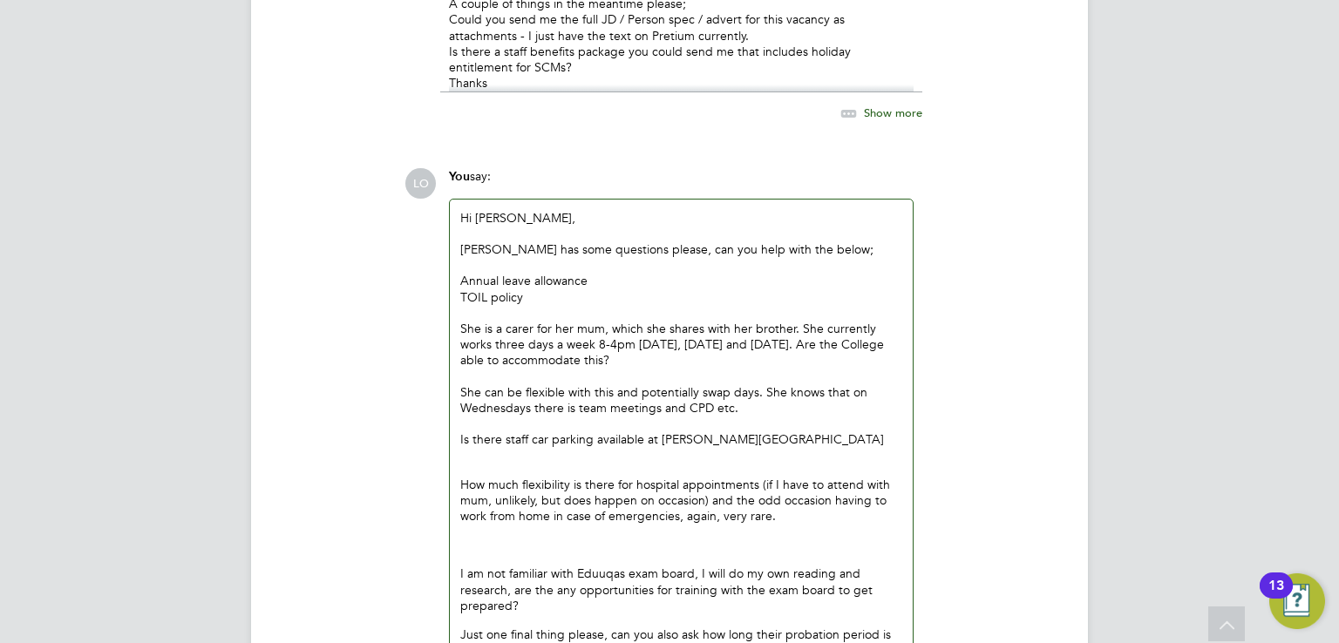
drag, startPoint x: 458, startPoint y: 493, endPoint x: 479, endPoint y: 496, distance: 21.9
click at [468, 493] on div "Hi [PERSON_NAME], [PERSON_NAME] has some questions please, can you help with th…" at bounding box center [681, 441] width 463 height 483
drag, startPoint x: 481, startPoint y: 496, endPoint x: 460, endPoint y: 496, distance: 20.9
click at [460, 566] on p "I am not familiar with Eduuqas exam board, I will do my own reading and researc…" at bounding box center [681, 590] width 442 height 48
click at [527, 566] on p "She is not familiar with Eduuqas exam board, I will do my own reading and resea…" at bounding box center [681, 590] width 442 height 48
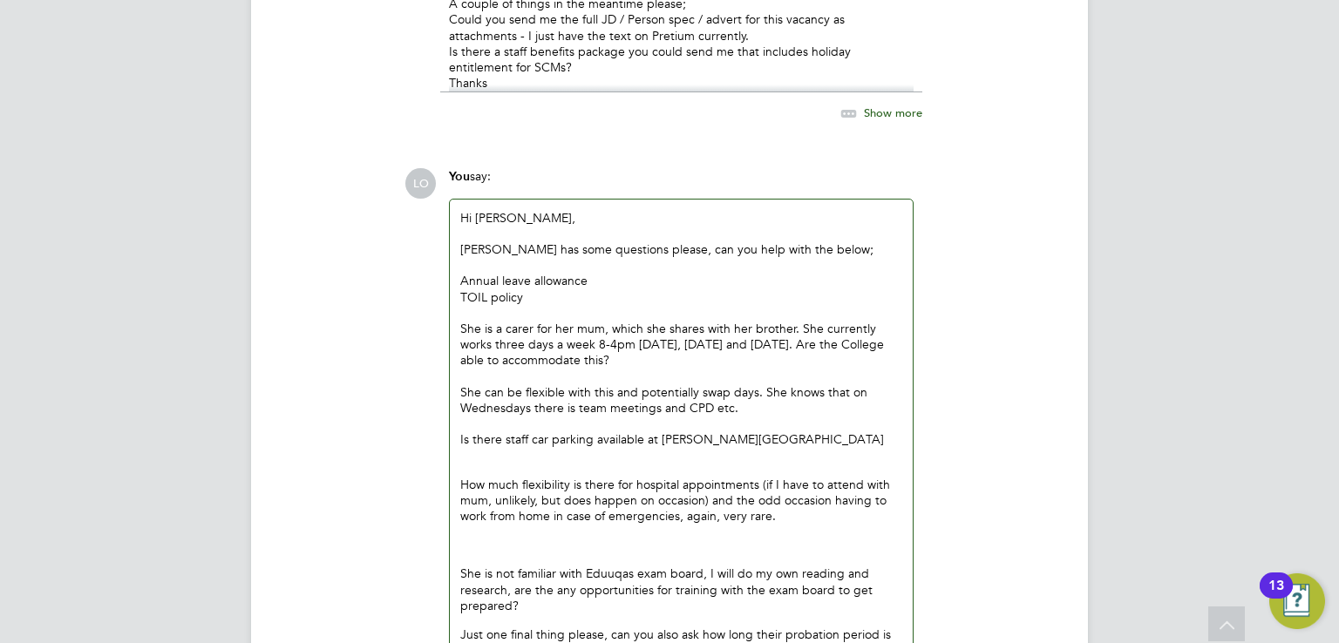
click at [526, 566] on p "She is not familiar with Eduuqas exam board, I will do my own reading and resea…" at bounding box center [681, 590] width 442 height 48
click at [478, 482] on div "How much flexibility is there for hospital appointments (if I have to attend wi…" at bounding box center [681, 552] width 442 height 211
click at [472, 477] on div "How much flexibility is there for hospital appointments (if I have to attend wi…" at bounding box center [681, 552] width 442 height 211
click at [461, 566] on p "She is not familiar with Eduuqas exam board, I will do my own reading and resea…" at bounding box center [681, 590] width 442 height 48
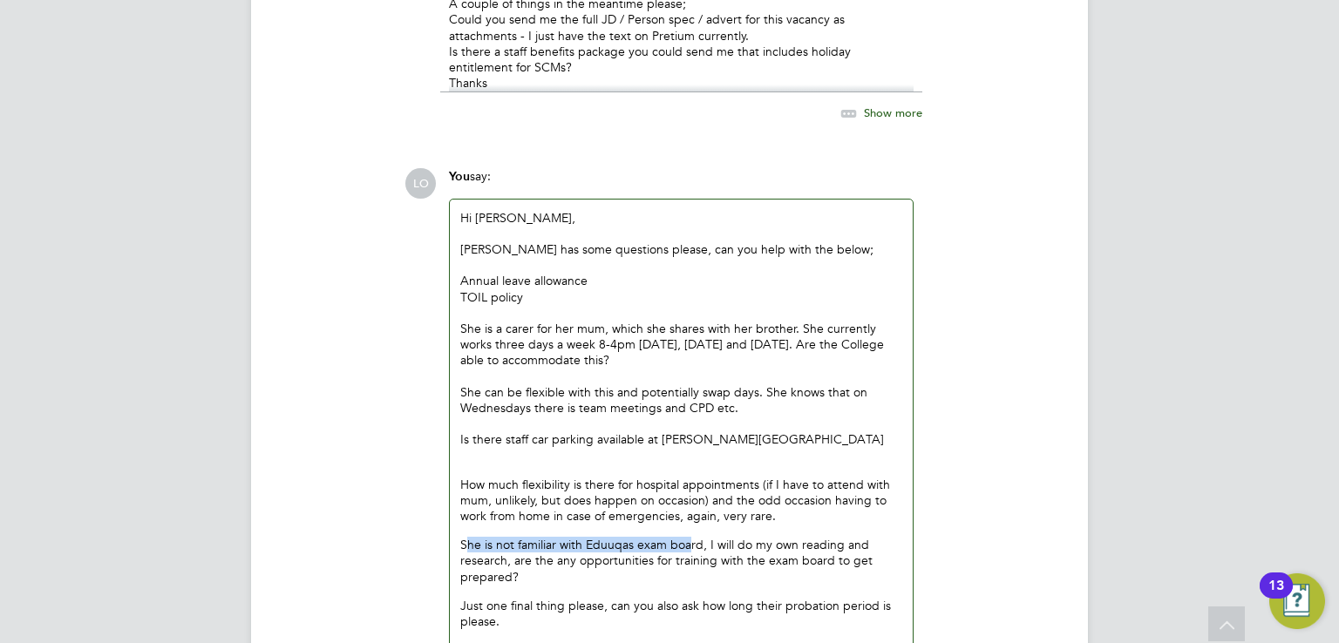
drag, startPoint x: 465, startPoint y: 463, endPoint x: 689, endPoint y: 463, distance: 223.1
click at [689, 537] on p "She is not familiar with Eduuqas exam board, I will do my own reading and resea…" at bounding box center [681, 561] width 442 height 48
click at [513, 537] on p "She is not familiar with Eduuqas exam board, I will do my own reading and resea…" at bounding box center [681, 561] width 442 height 48
click at [718, 537] on p "She is less familiar with Eduuqas exam board, I will do my own reading and rese…" at bounding box center [681, 561] width 442 height 48
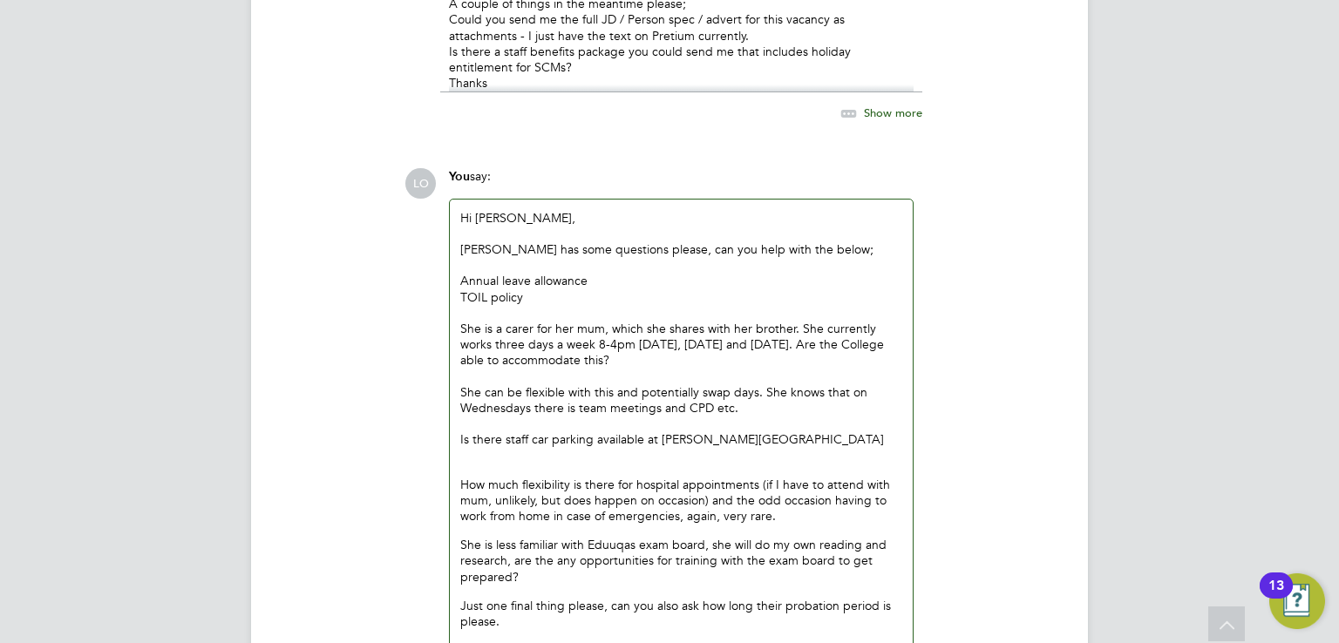
click at [791, 537] on p "She is less familiar with Eduuqas exam board, she will do my own reading and re…" at bounding box center [681, 561] width 442 height 48
click at [571, 598] on p "Just one final thing please, can you also ask how long their probation period i…" at bounding box center [681, 613] width 442 height 31
click at [641, 241] on div "[PERSON_NAME] has some questions please, can you help with the below;" at bounding box center [681, 249] width 442 height 16
click at [642, 241] on div "[PERSON_NAME] has some questions please, can you help with the below;" at bounding box center [681, 249] width 442 height 16
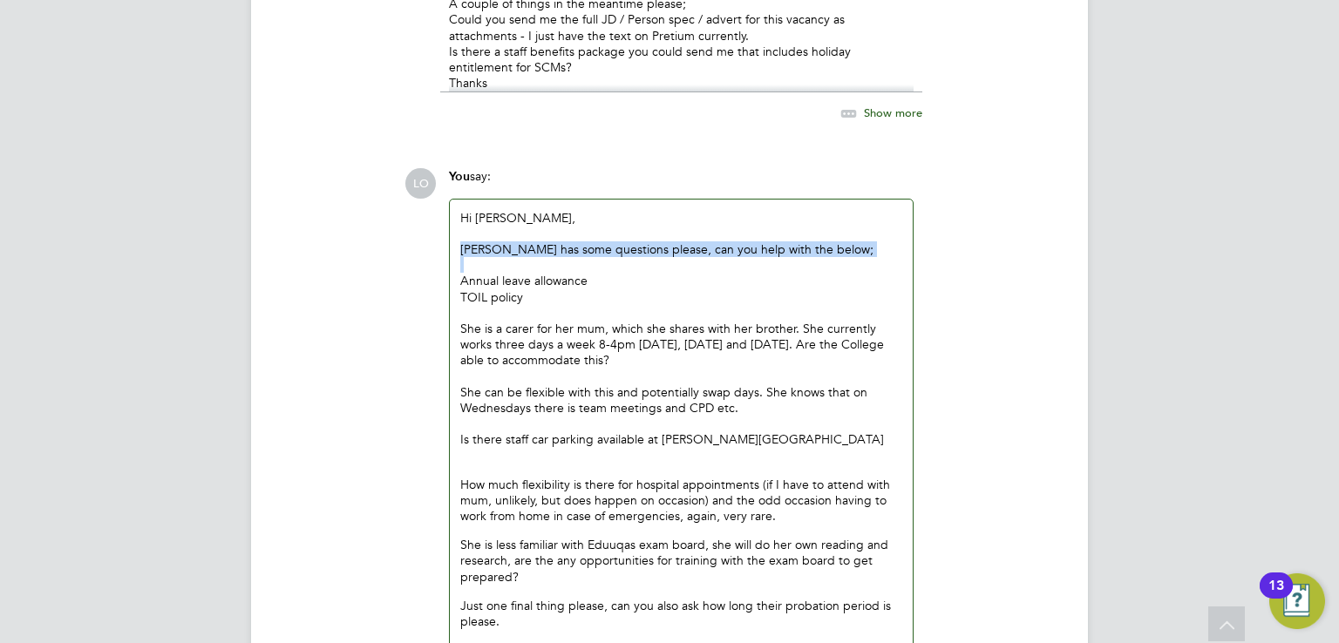
click at [617, 241] on div "[PERSON_NAME] has some questions please, can you help with the below;" at bounding box center [681, 249] width 442 height 16
click at [836, 241] on div "[PERSON_NAME] has some questions please, can you help with the below;" at bounding box center [681, 249] width 442 height 16
drag, startPoint x: 506, startPoint y: 545, endPoint x: 454, endPoint y: 525, distance: 55.2
click at [453, 525] on div "Hi [PERSON_NAME], [PERSON_NAME] has some questions please, can you help with th…" at bounding box center [681, 427] width 463 height 454
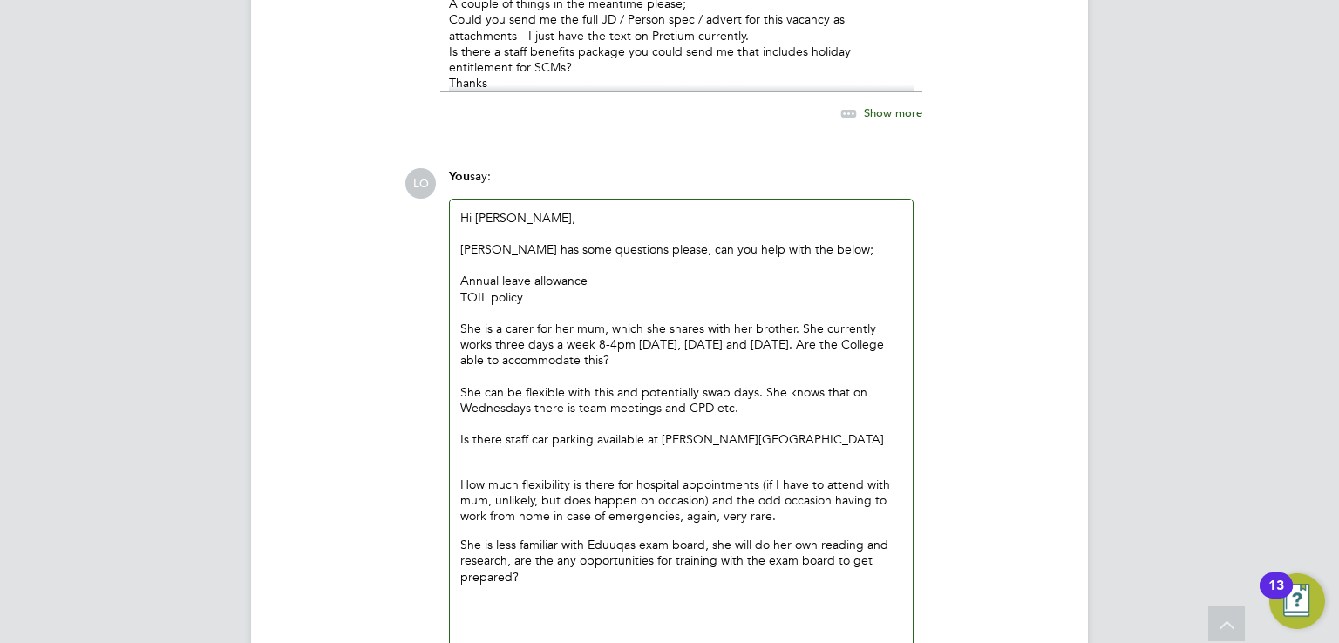
click at [560, 289] on div "TOIL policy" at bounding box center [681, 297] width 442 height 16
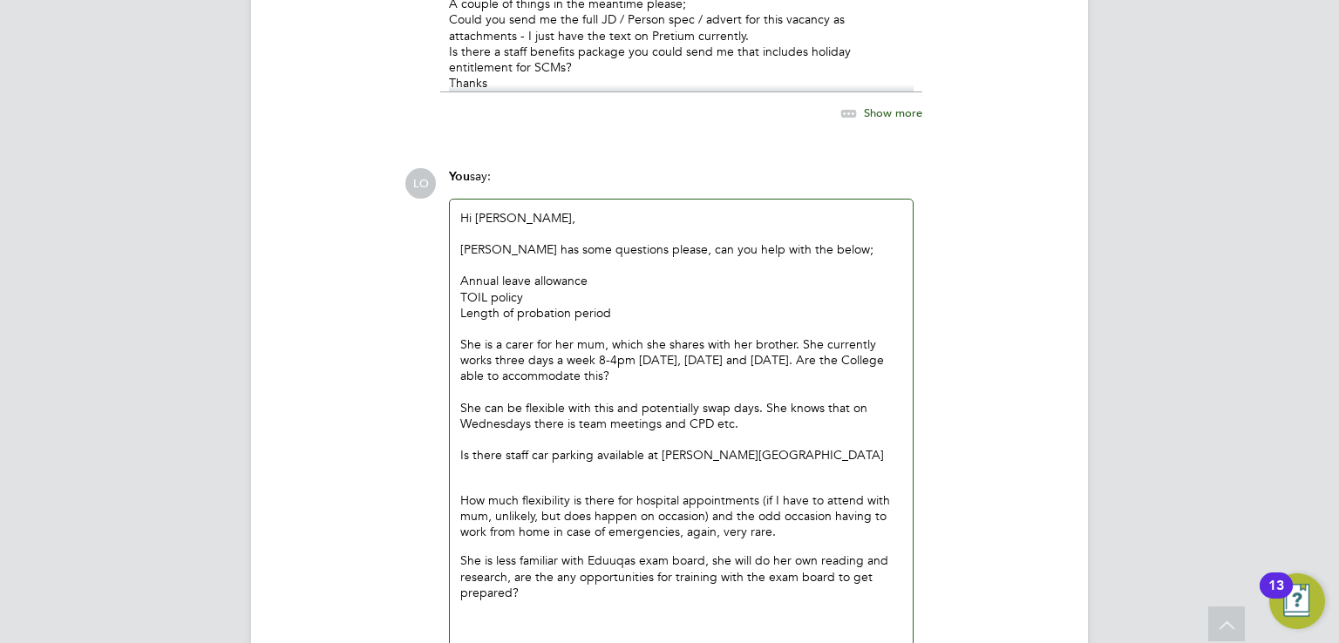
click at [460, 273] on div "Annual leave allowance" at bounding box center [681, 281] width 442 height 16
click at [461, 289] on div "TOIL policy" at bounding box center [681, 297] width 442 height 16
click at [460, 305] on div "Length of probation period" at bounding box center [681, 313] width 442 height 16
click at [525, 447] on div "Is there staff car parking available at [PERSON_NAME][GEOGRAPHIC_DATA]" at bounding box center [681, 455] width 442 height 16
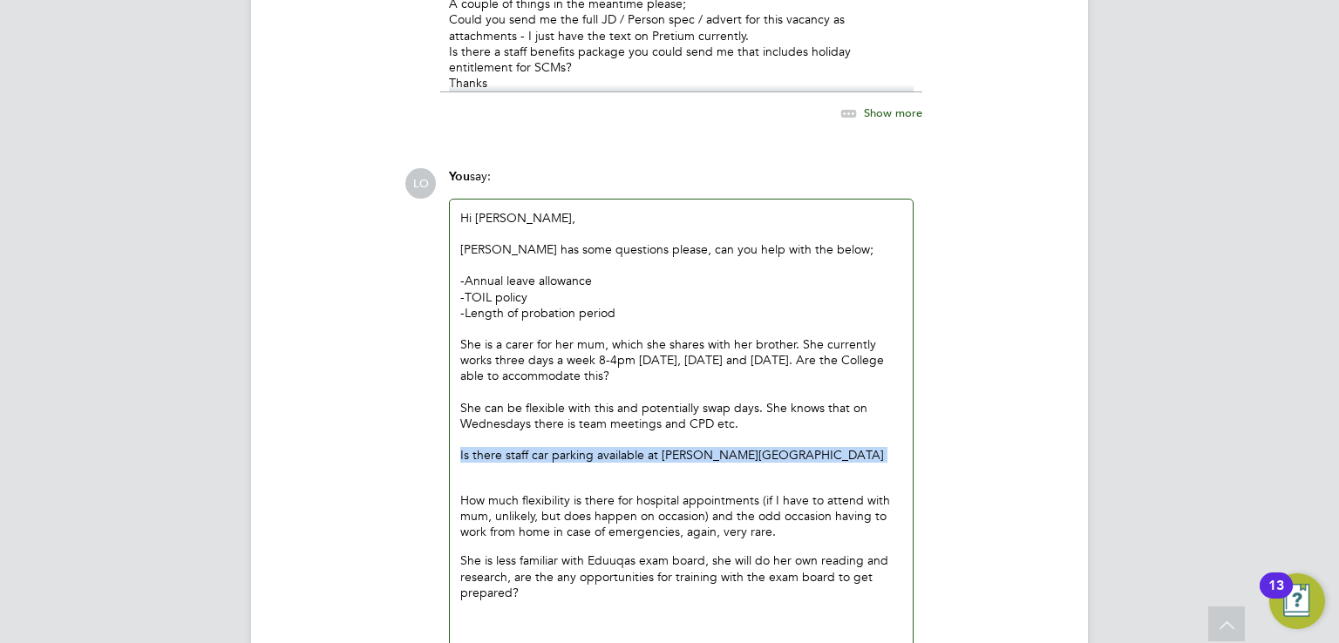
click at [525, 447] on div "Is there staff car parking available at [PERSON_NAME][GEOGRAPHIC_DATA]" at bounding box center [681, 455] width 442 height 16
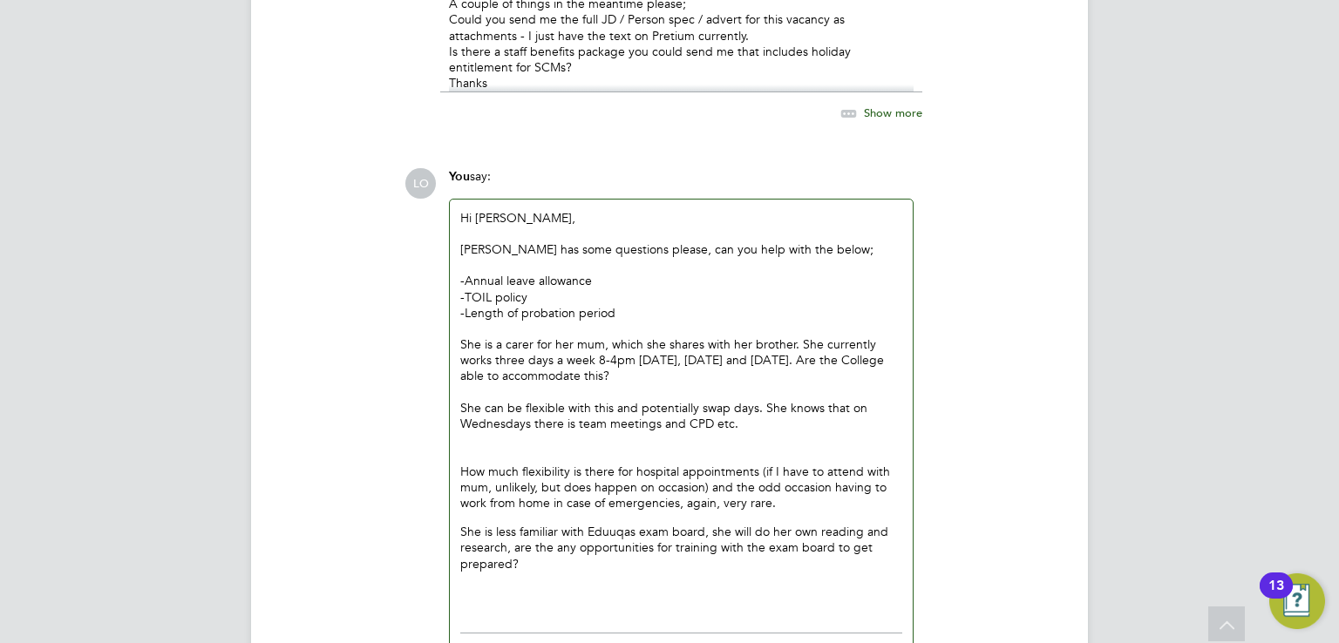
click at [628, 305] on div "-Length of probation period" at bounding box center [681, 313] width 442 height 16
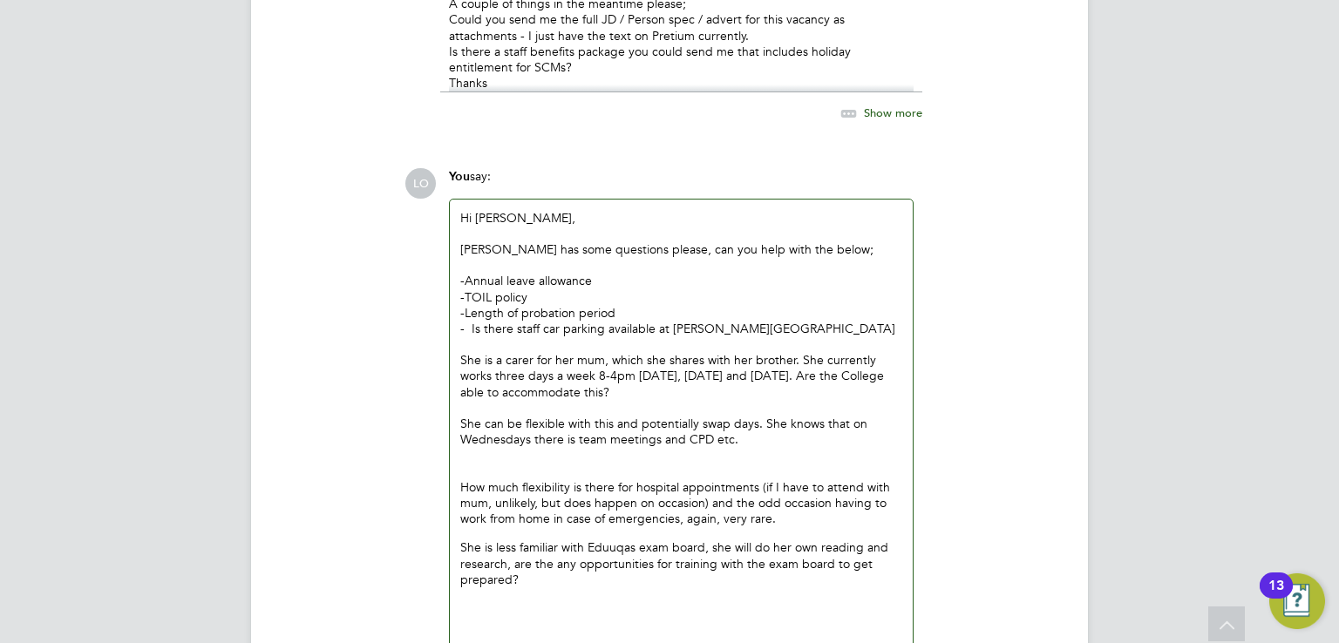
click at [471, 321] on div "- Is there staff car parking available at [PERSON_NAME][GEOGRAPHIC_DATA]" at bounding box center [681, 329] width 442 height 16
drag, startPoint x: 764, startPoint y: 405, endPoint x: 806, endPoint y: 405, distance: 42.7
click at [806, 479] on p "How much flexibility is there for hospital appointments (if I have to attend wi…" at bounding box center [681, 503] width 442 height 48
click at [893, 479] on p "How much flexibility is there for hospital appointments (If she has to attend w…" at bounding box center [681, 503] width 442 height 48
click at [796, 479] on p "How much flexibility is there for hospital appointments (If she has to attend w…" at bounding box center [681, 503] width 442 height 48
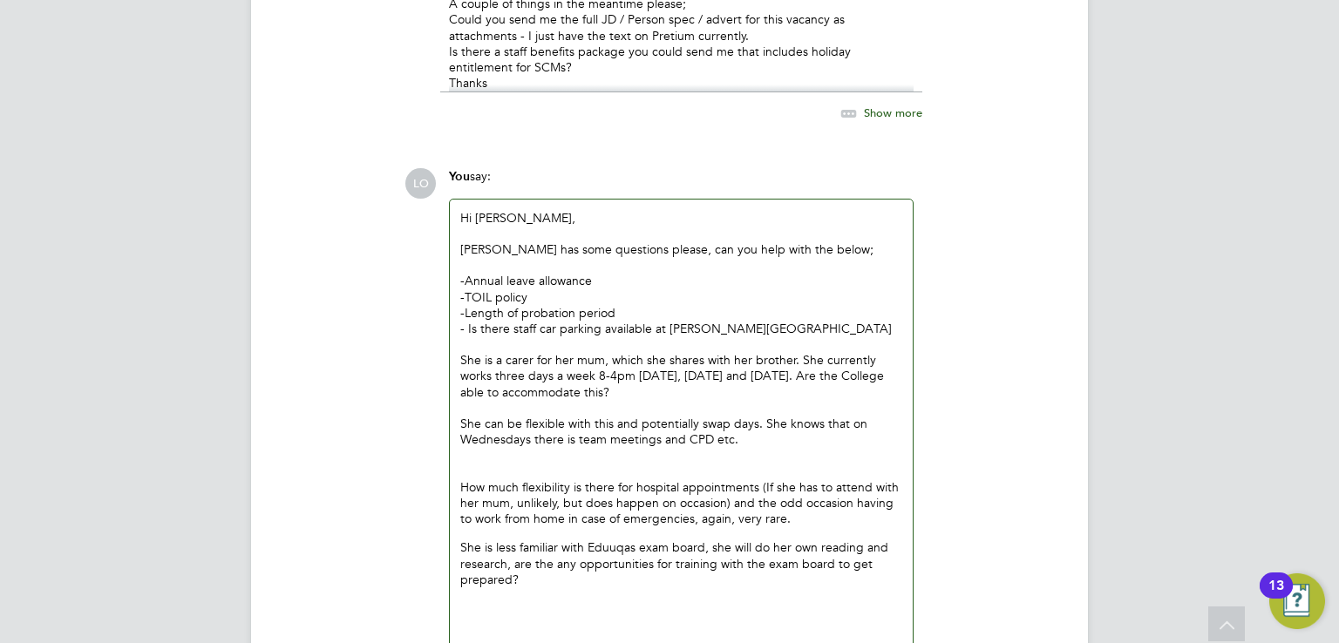
click at [520, 540] on p "She is less familiar with Eduuqas exam board, she will do her own reading and r…" at bounding box center [681, 564] width 442 height 48
click at [474, 601] on p at bounding box center [681, 609] width 442 height 16
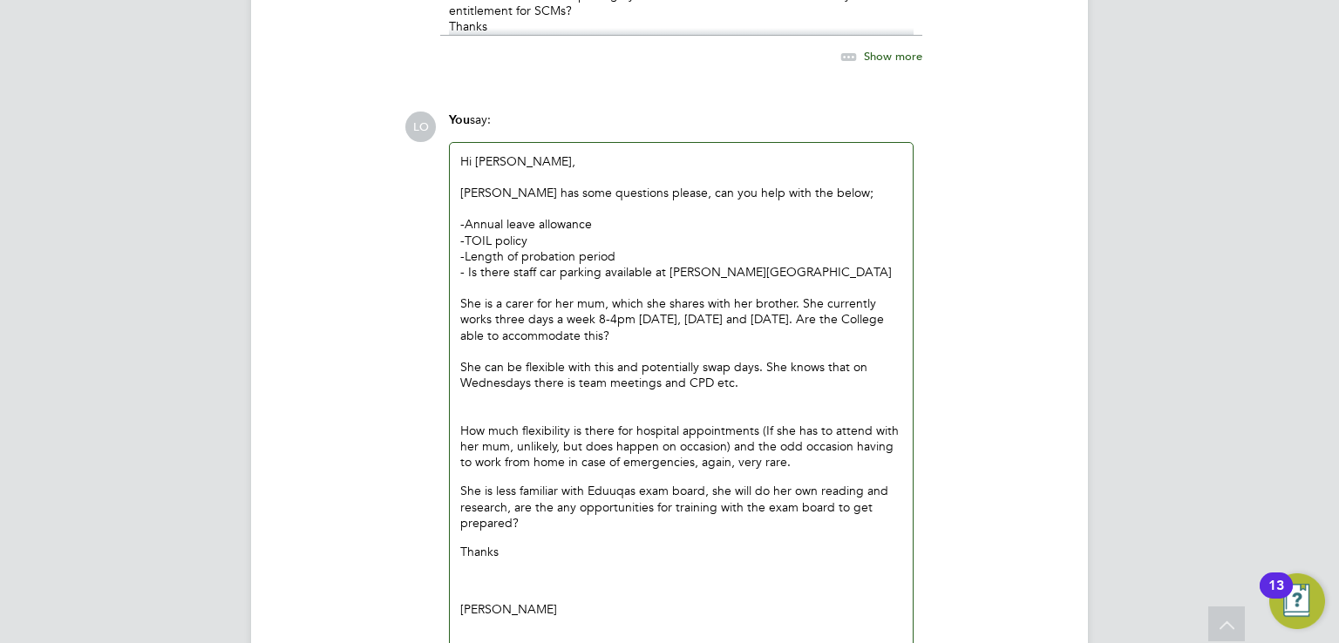
scroll to position [6743, 0]
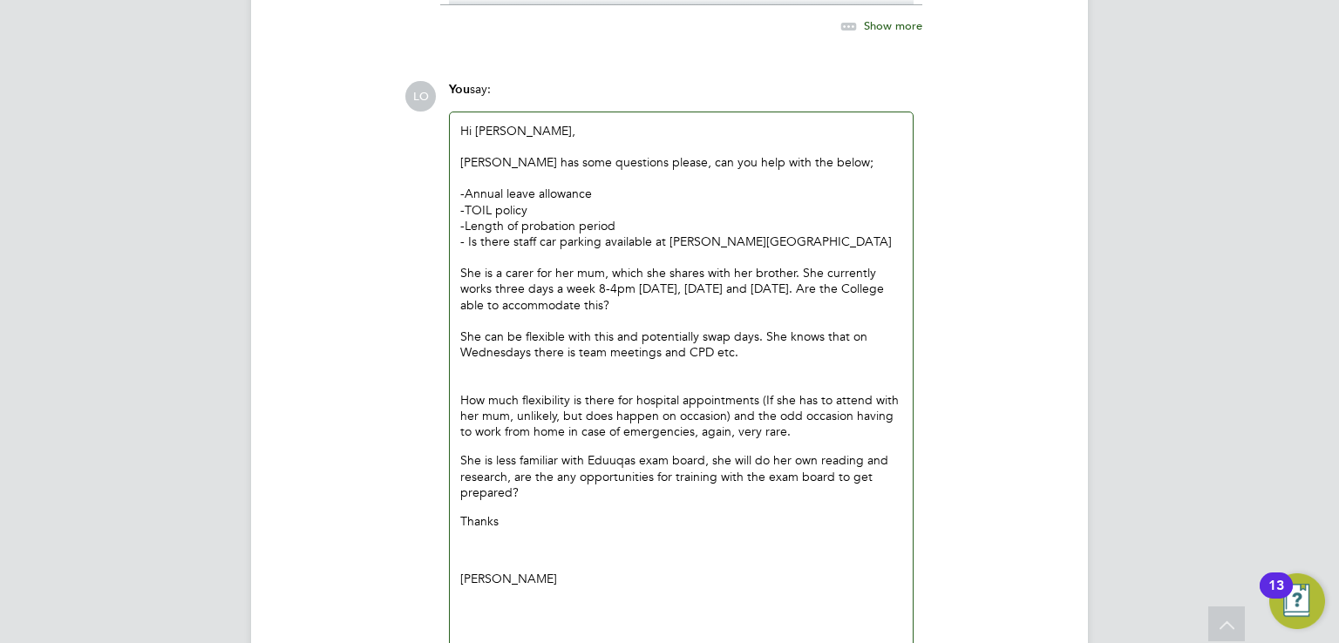
click at [513, 544] on div "Hi [PERSON_NAME], [PERSON_NAME] has some questions please, can you help with th…" at bounding box center [681, 375] width 463 height 527
click at [487, 571] on p "[PERSON_NAME]" at bounding box center [681, 579] width 442 height 16
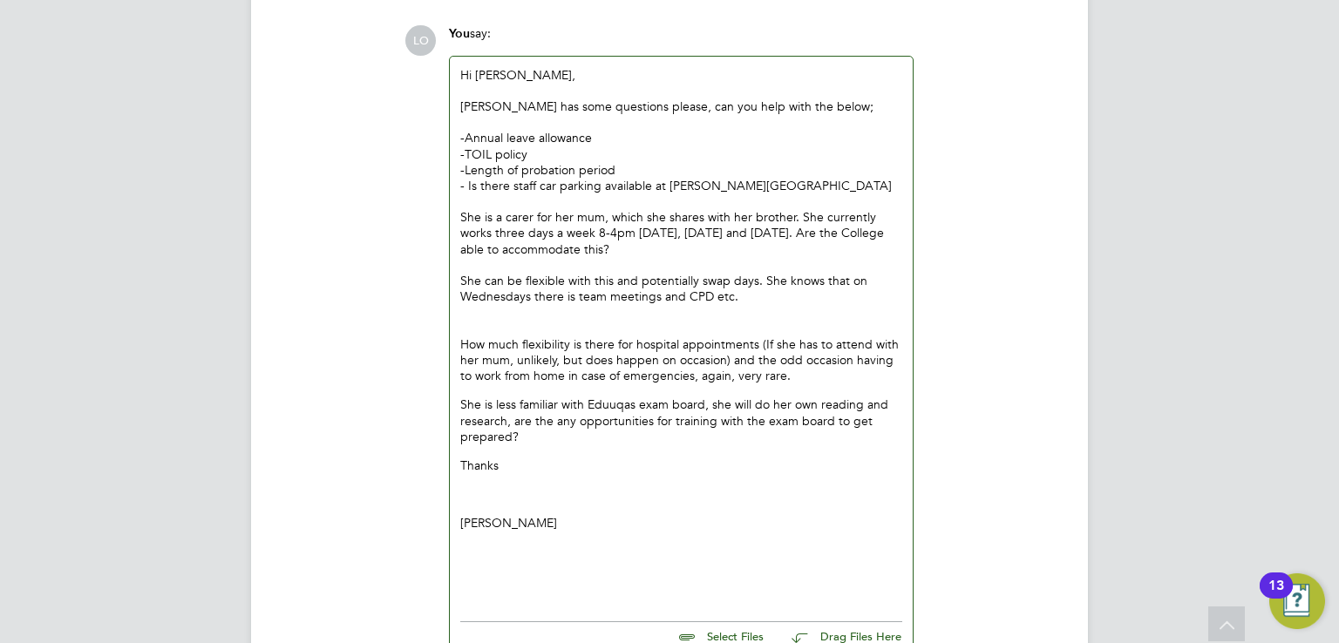
scroll to position [6861, 0]
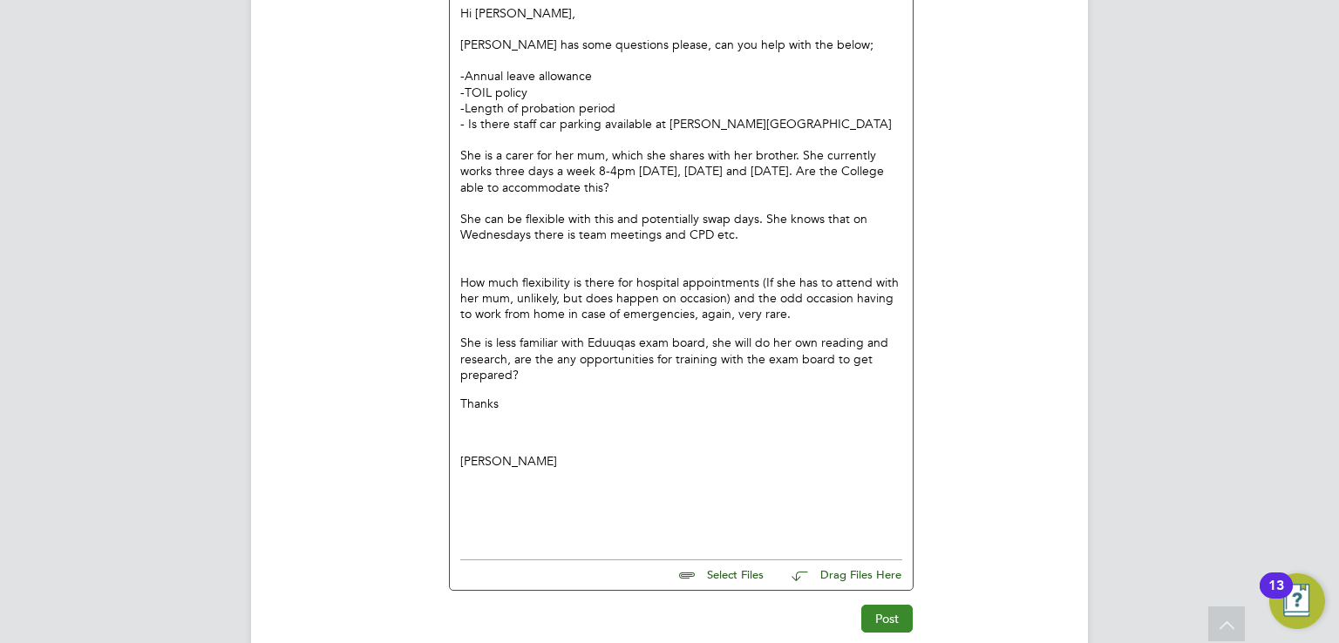
click at [889, 605] on button "Post" at bounding box center [886, 619] width 51 height 28
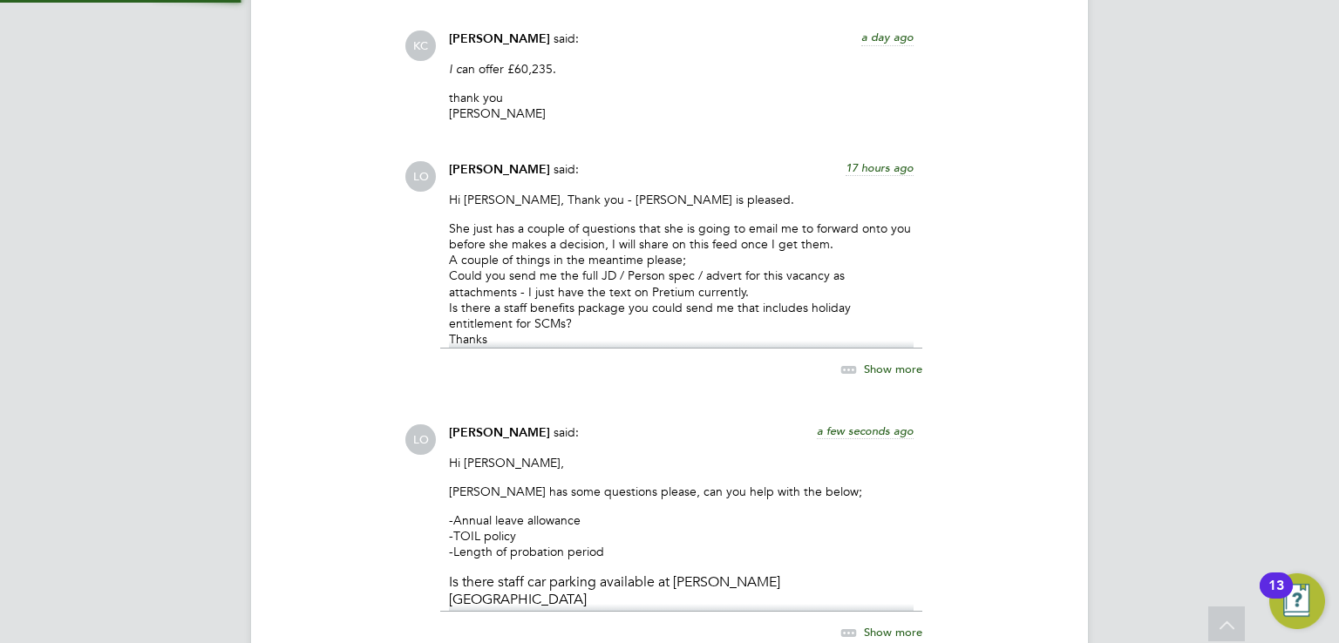
scroll to position [6663, 0]
